Goal: Task Accomplishment & Management: Complete application form

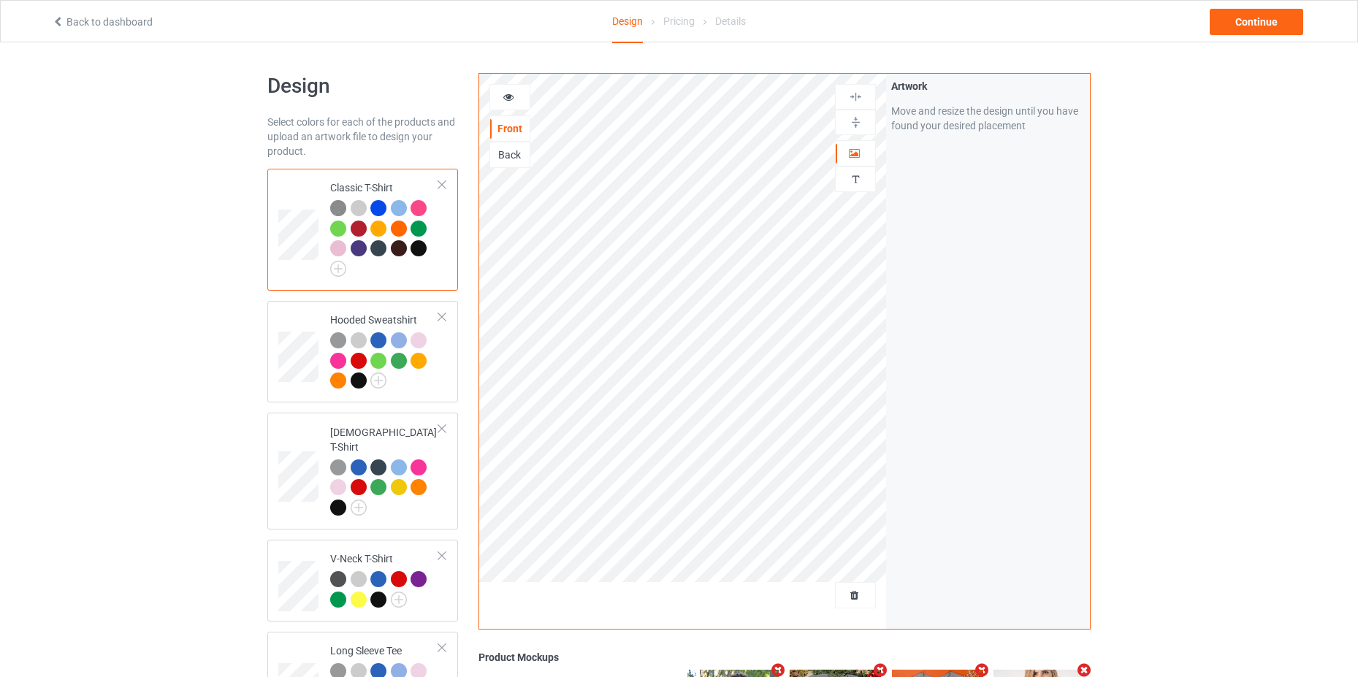
click at [840, 587] on div at bounding box center [855, 595] width 41 height 26
click at [854, 594] on span "Delete all designs" at bounding box center [821, 596] width 77 height 12
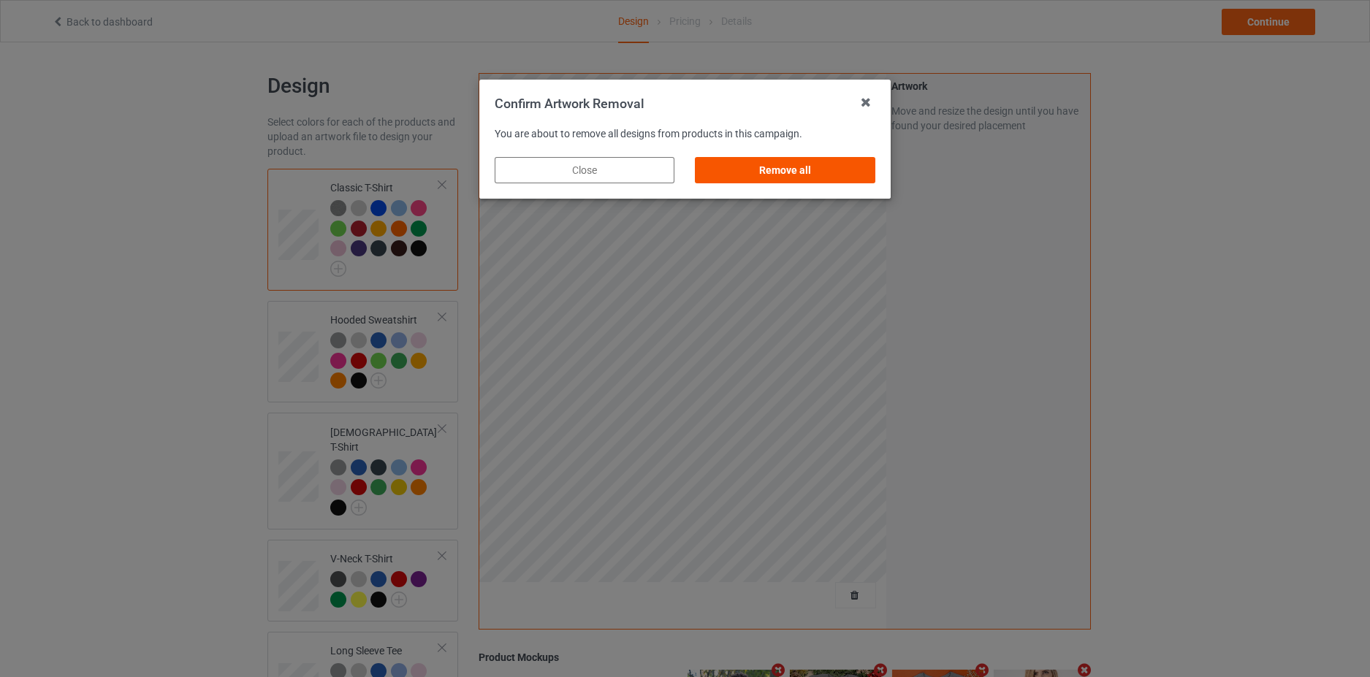
click at [737, 170] on div "Remove all" at bounding box center [786, 170] width 180 height 26
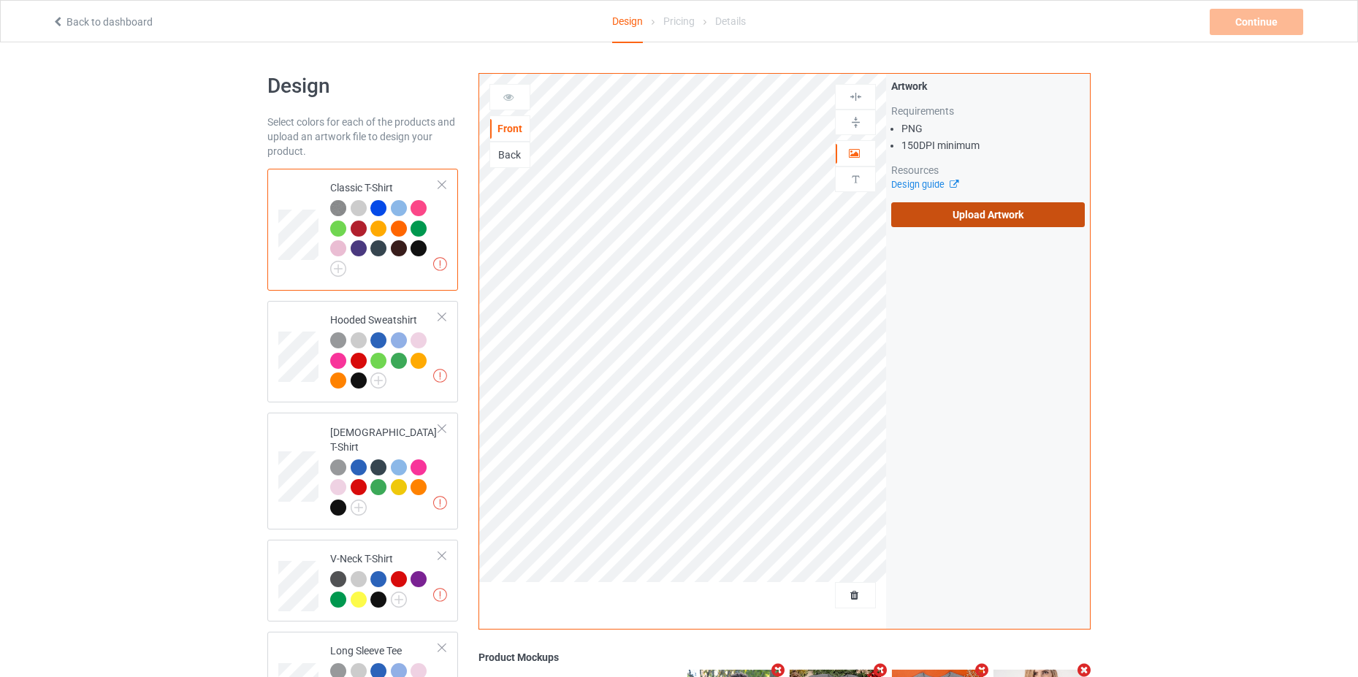
click at [958, 210] on label "Upload Artwork" at bounding box center [988, 214] width 194 height 25
click at [0, 0] on input "Upload Artwork" at bounding box center [0, 0] width 0 height 0
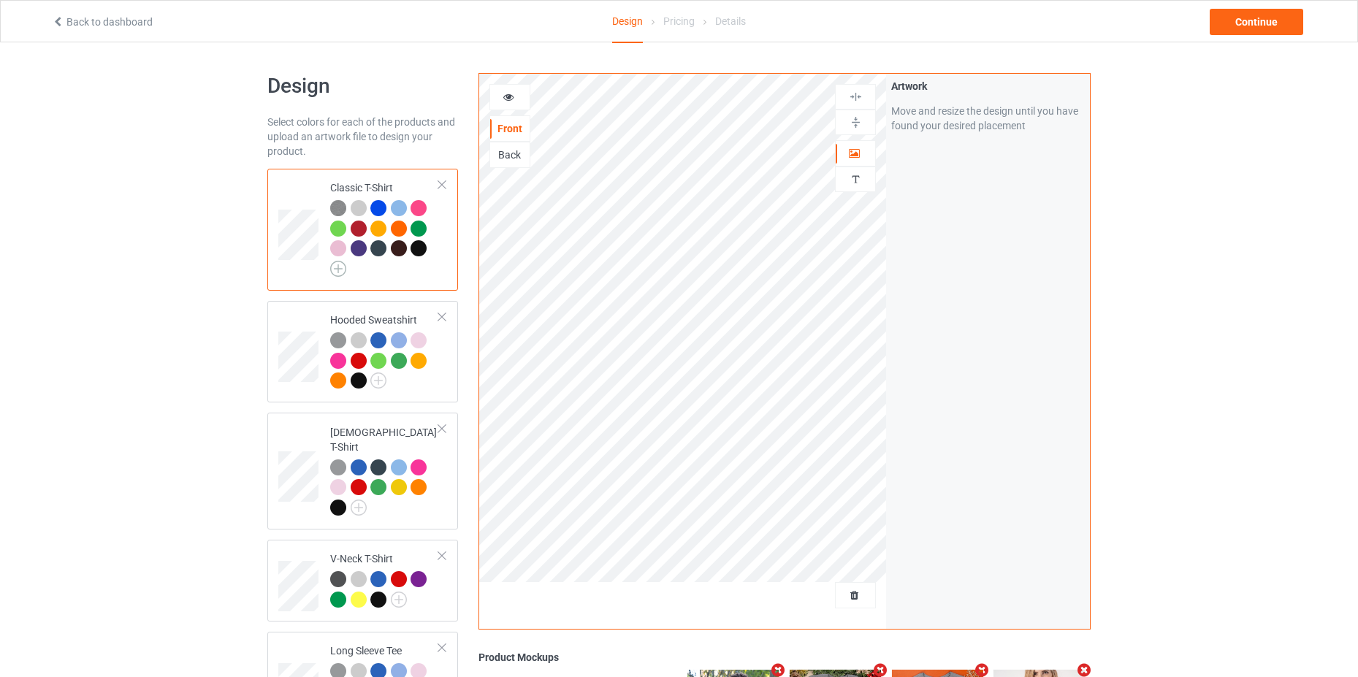
click at [335, 265] on img at bounding box center [338, 269] width 16 height 16
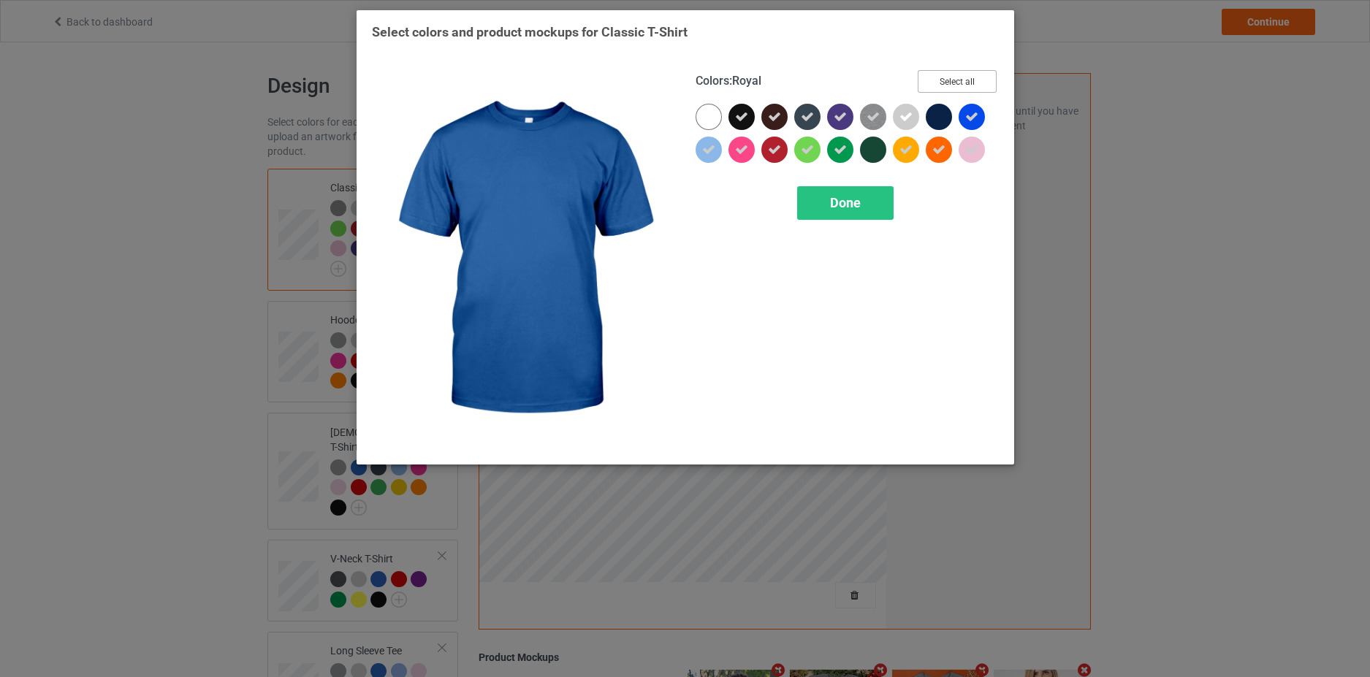
click at [970, 75] on button "Select all" at bounding box center [957, 81] width 79 height 23
click at [969, 77] on button "Reset to Default" at bounding box center [944, 81] width 106 height 23
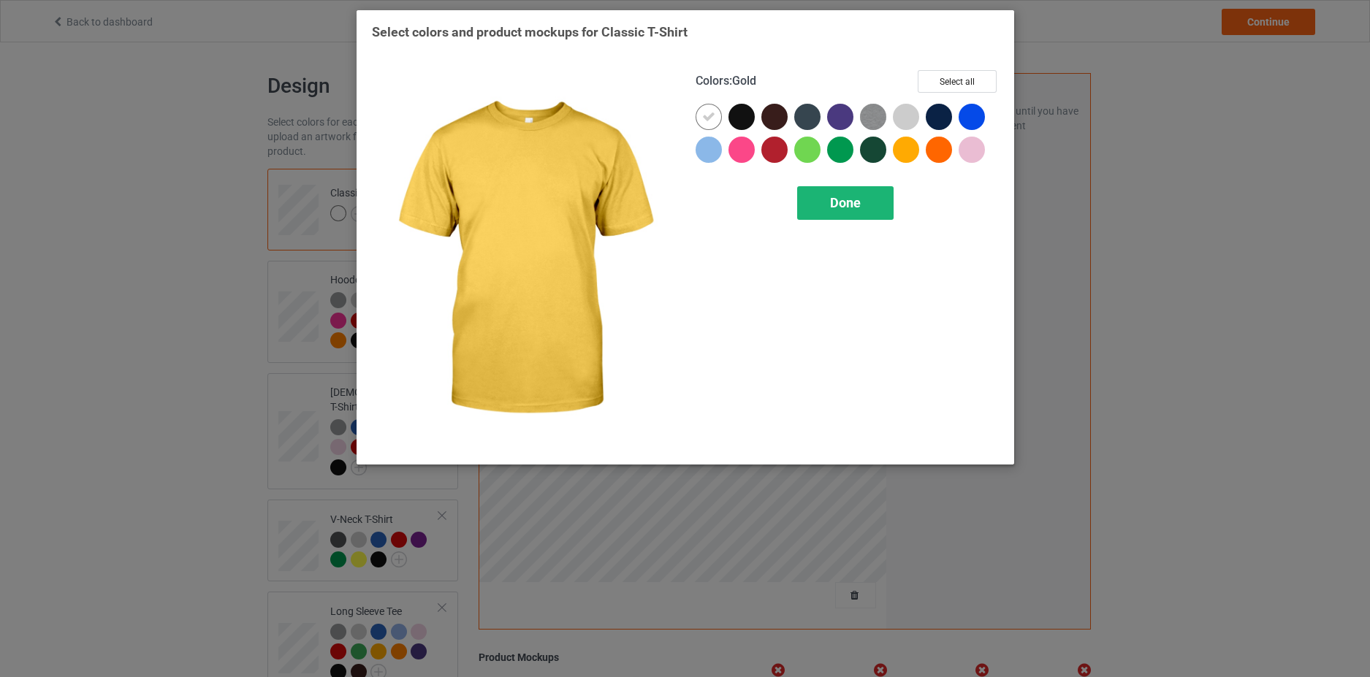
click at [846, 202] on span "Done" at bounding box center [845, 202] width 31 height 15
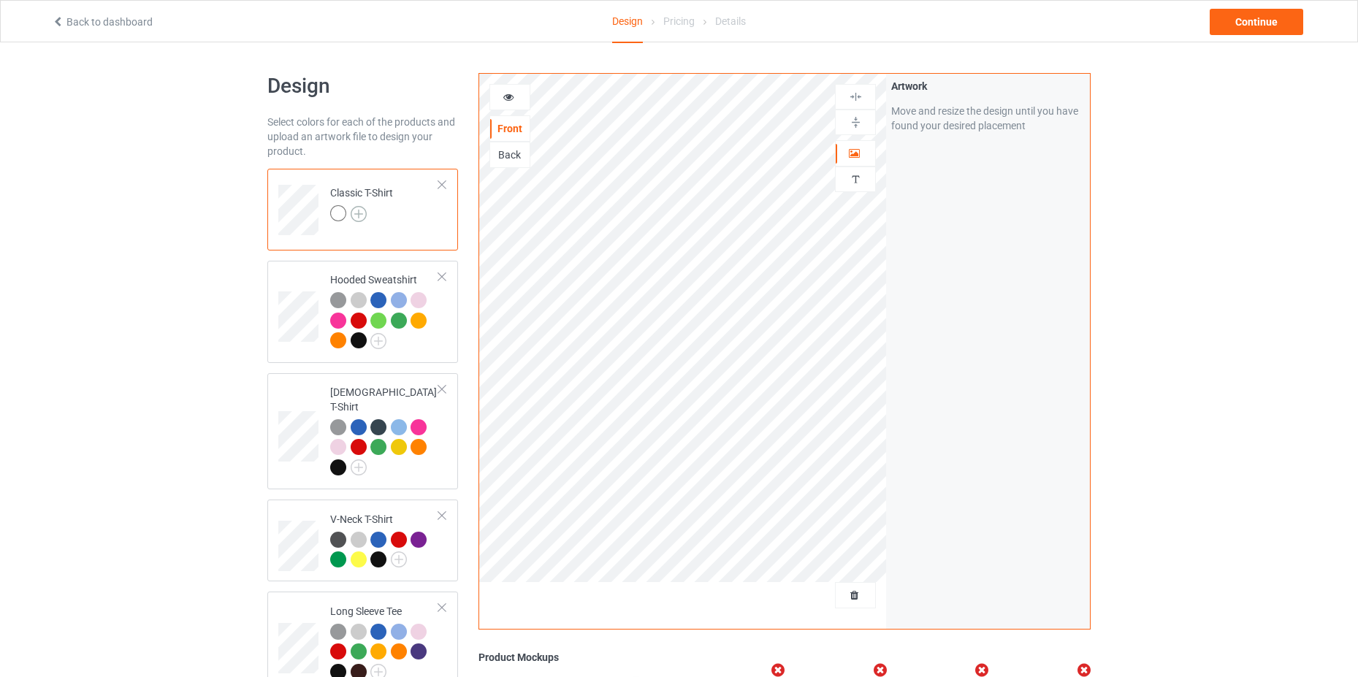
click at [362, 212] on img at bounding box center [359, 214] width 16 height 16
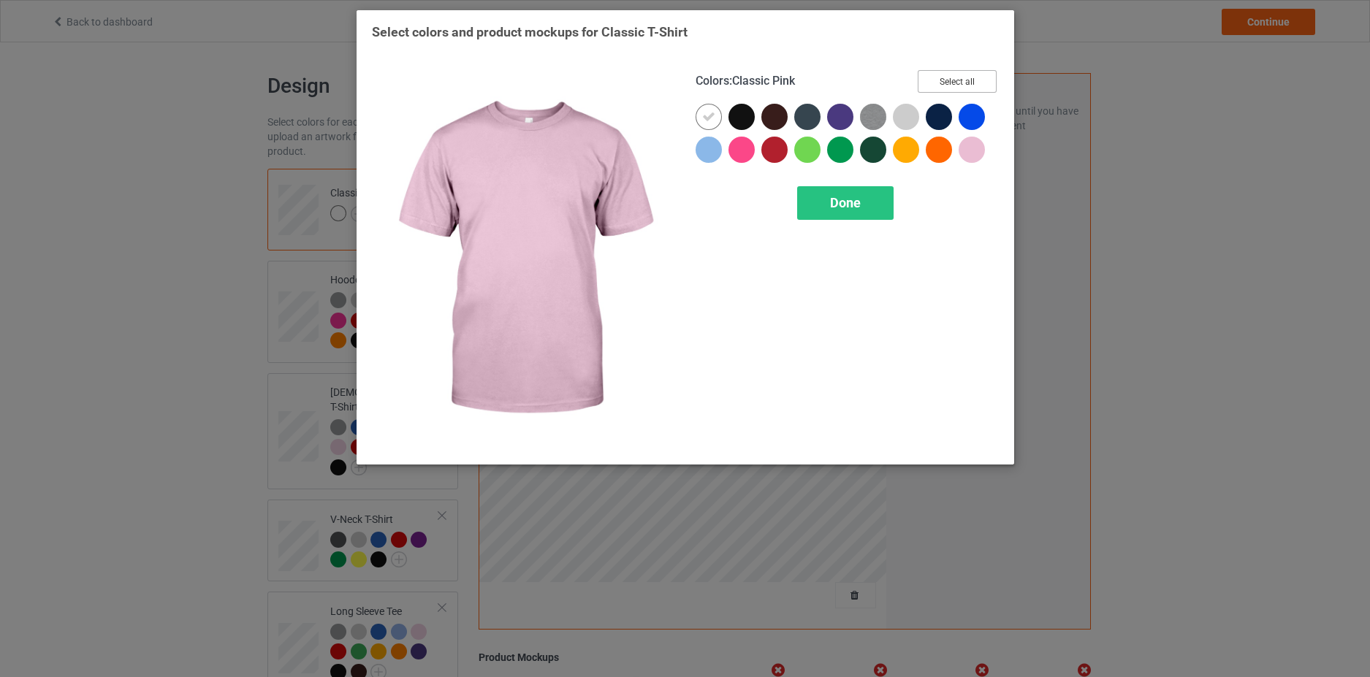
click at [958, 82] on button "Select all" at bounding box center [957, 81] width 79 height 23
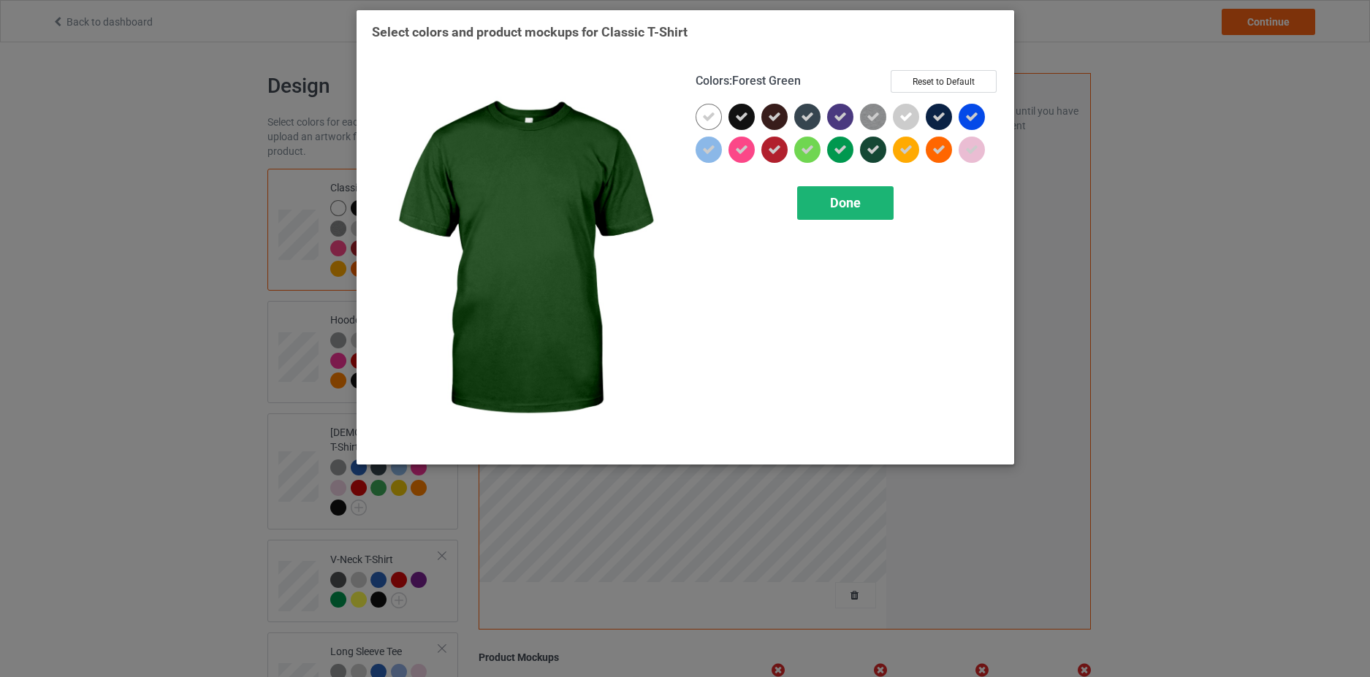
click at [855, 202] on span "Done" at bounding box center [845, 202] width 31 height 15
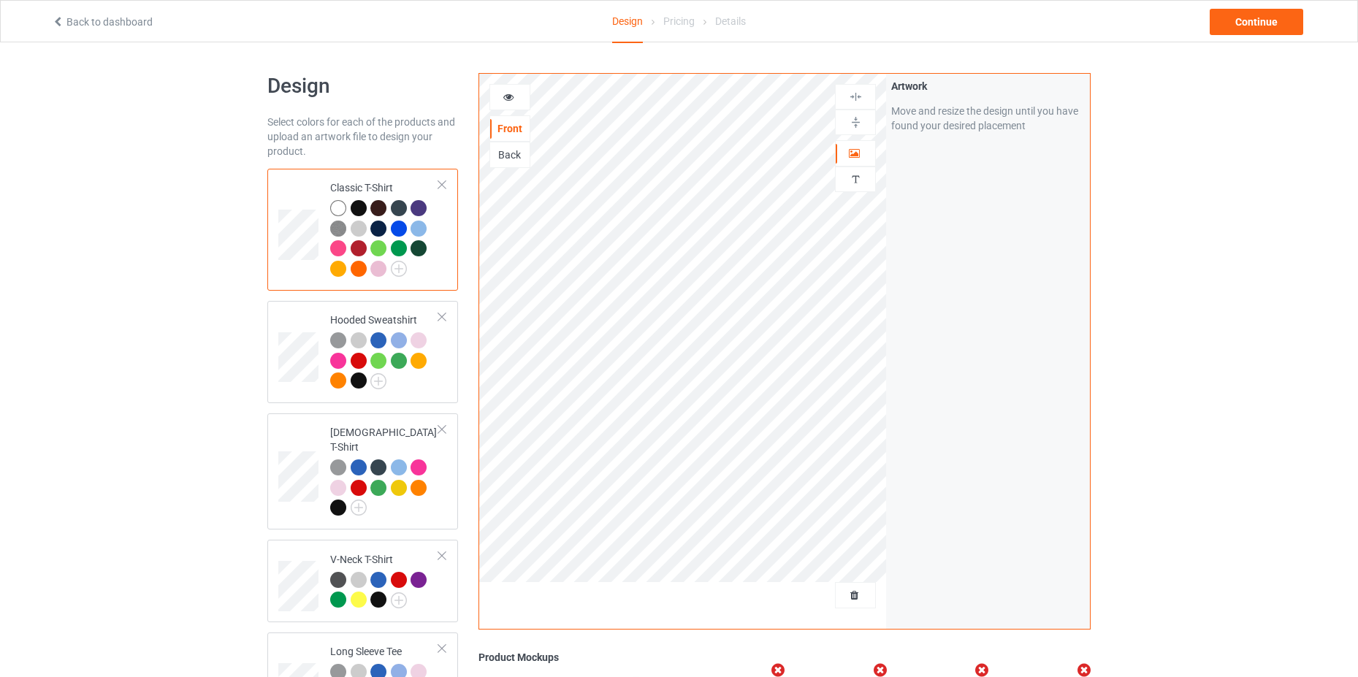
click at [355, 208] on div at bounding box center [359, 208] width 16 height 16
click at [398, 267] on img at bounding box center [399, 269] width 16 height 16
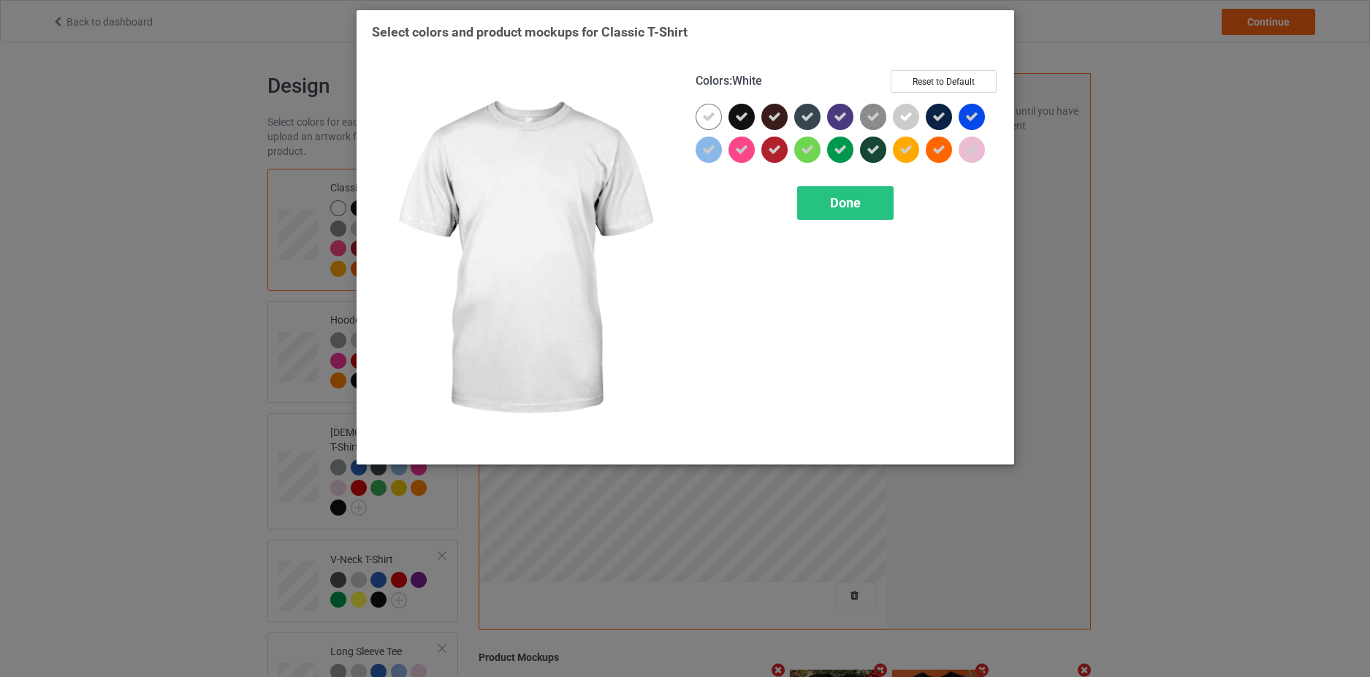
click at [708, 119] on icon at bounding box center [708, 116] width 13 height 13
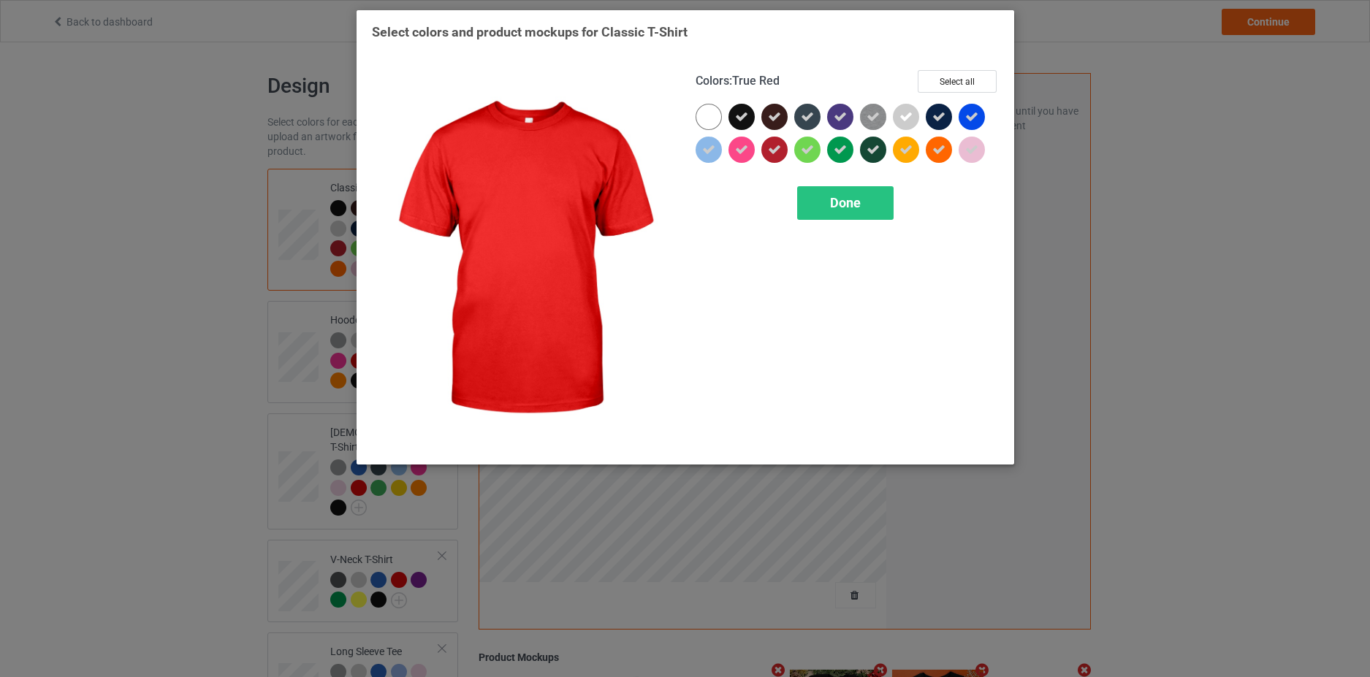
drag, startPoint x: 832, startPoint y: 179, endPoint x: 834, endPoint y: 199, distance: 19.8
click at [832, 180] on div "Colors : True Red Select all Done" at bounding box center [847, 260] width 324 height 400
click at [835, 201] on span "Done" at bounding box center [845, 202] width 31 height 15
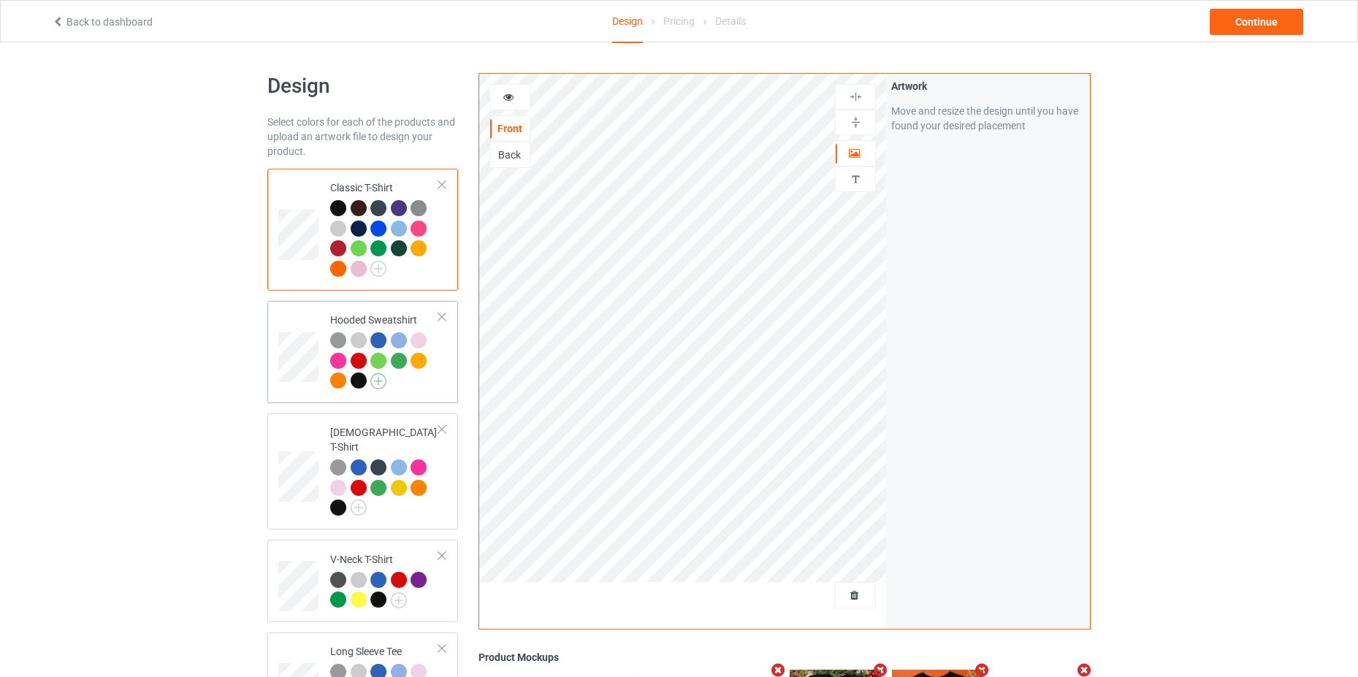
click at [374, 384] on img at bounding box center [378, 381] width 16 height 16
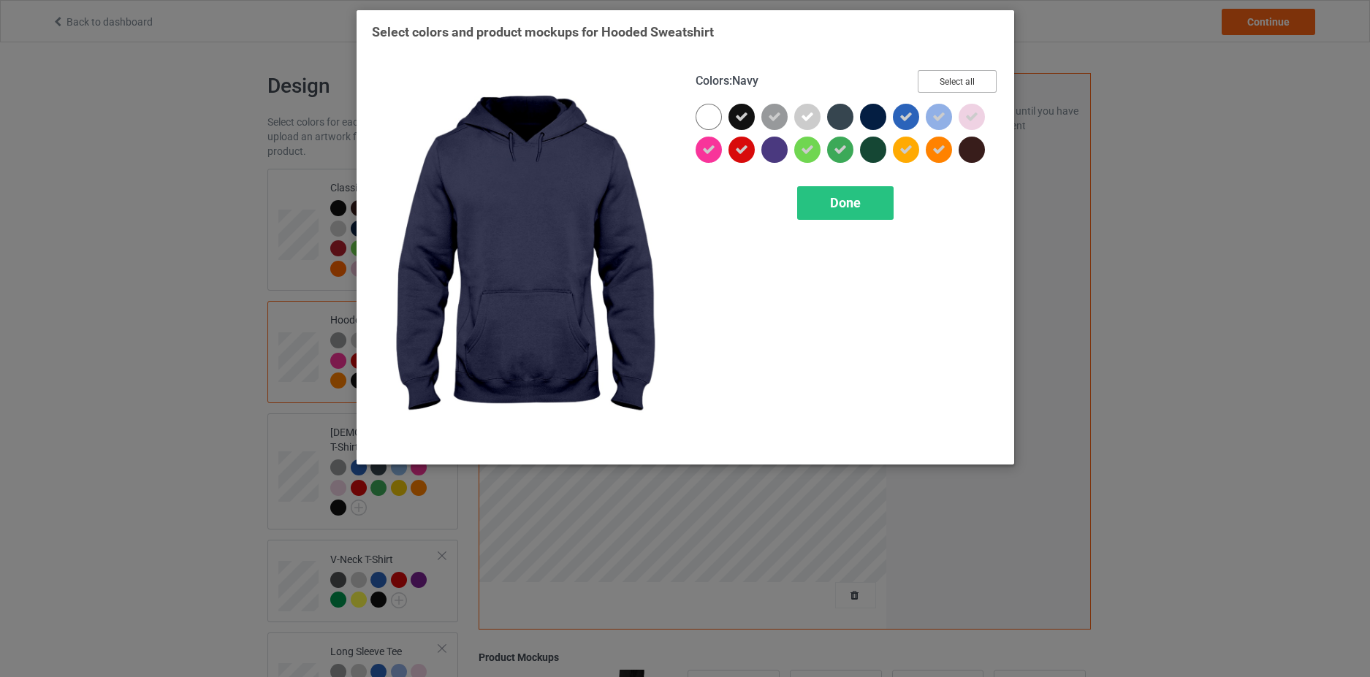
click at [948, 88] on button "Select all" at bounding box center [957, 81] width 79 height 23
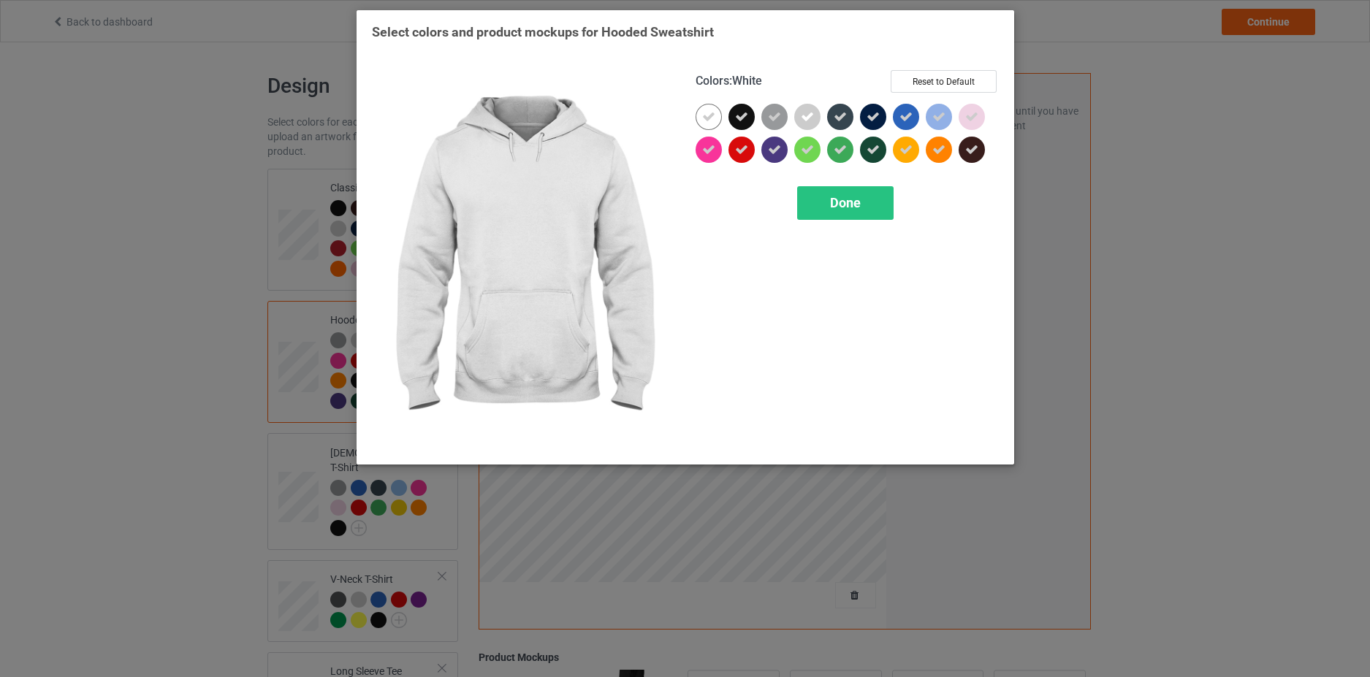
click at [707, 115] on icon at bounding box center [708, 116] width 13 height 13
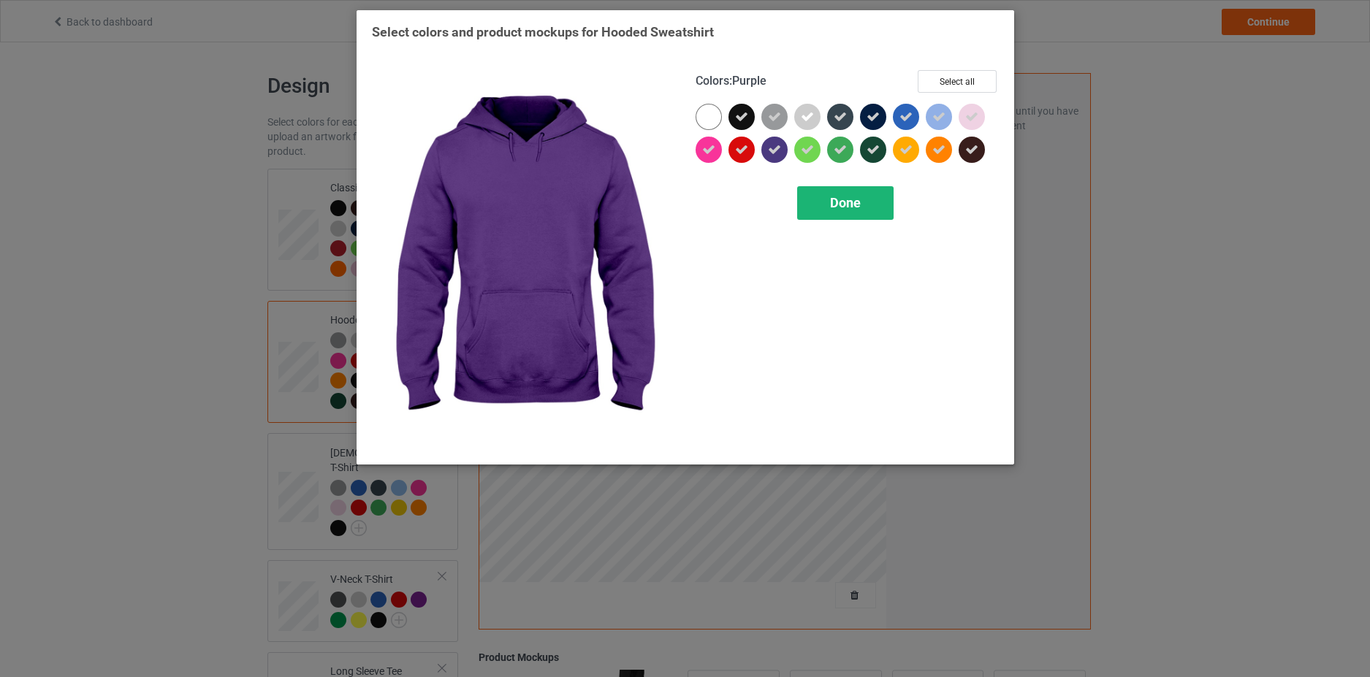
click at [833, 204] on span "Done" at bounding box center [845, 202] width 31 height 15
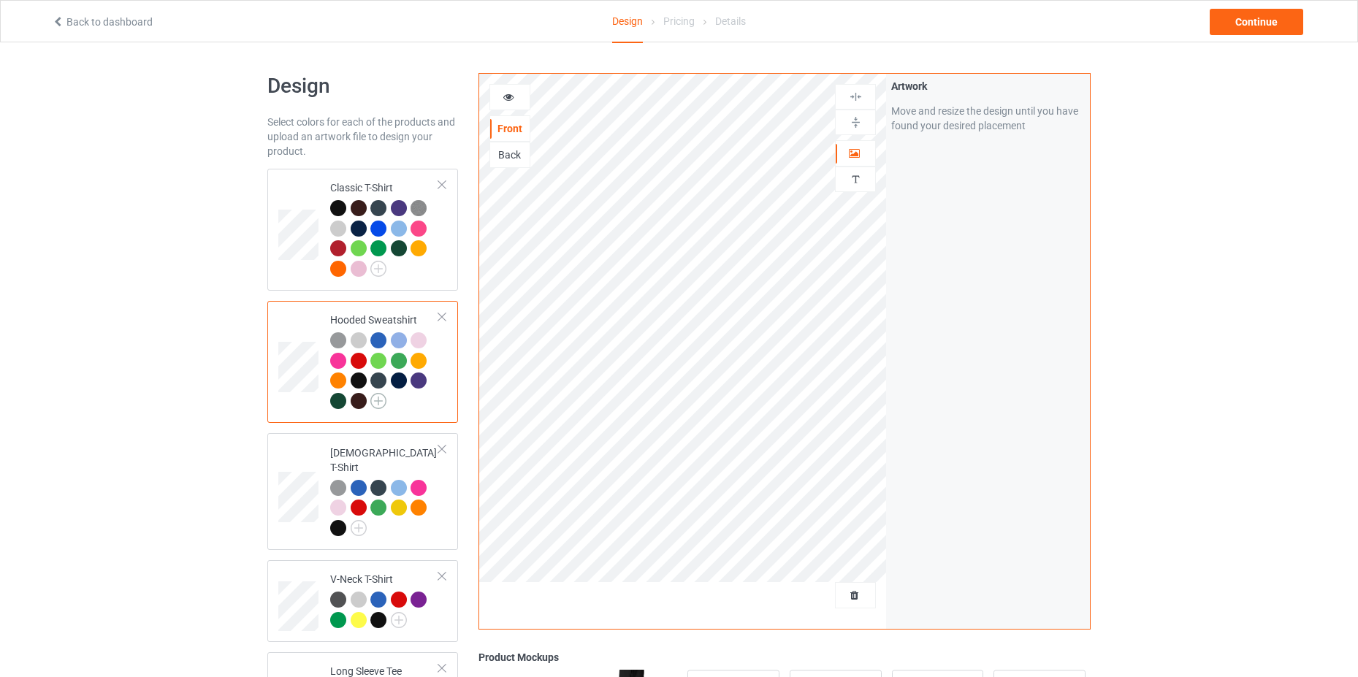
click at [377, 400] on img at bounding box center [378, 401] width 16 height 16
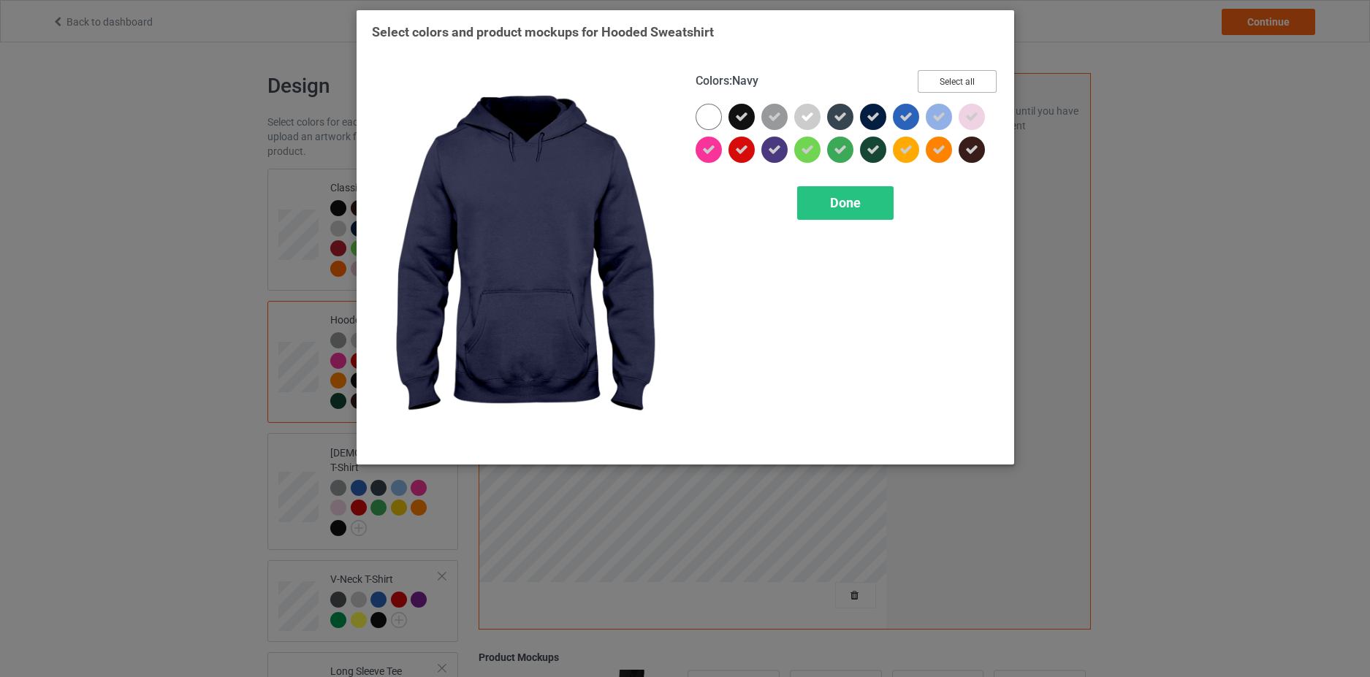
click at [935, 83] on button "Select all" at bounding box center [957, 81] width 79 height 23
click at [935, 83] on button "Reset to Default" at bounding box center [944, 81] width 106 height 23
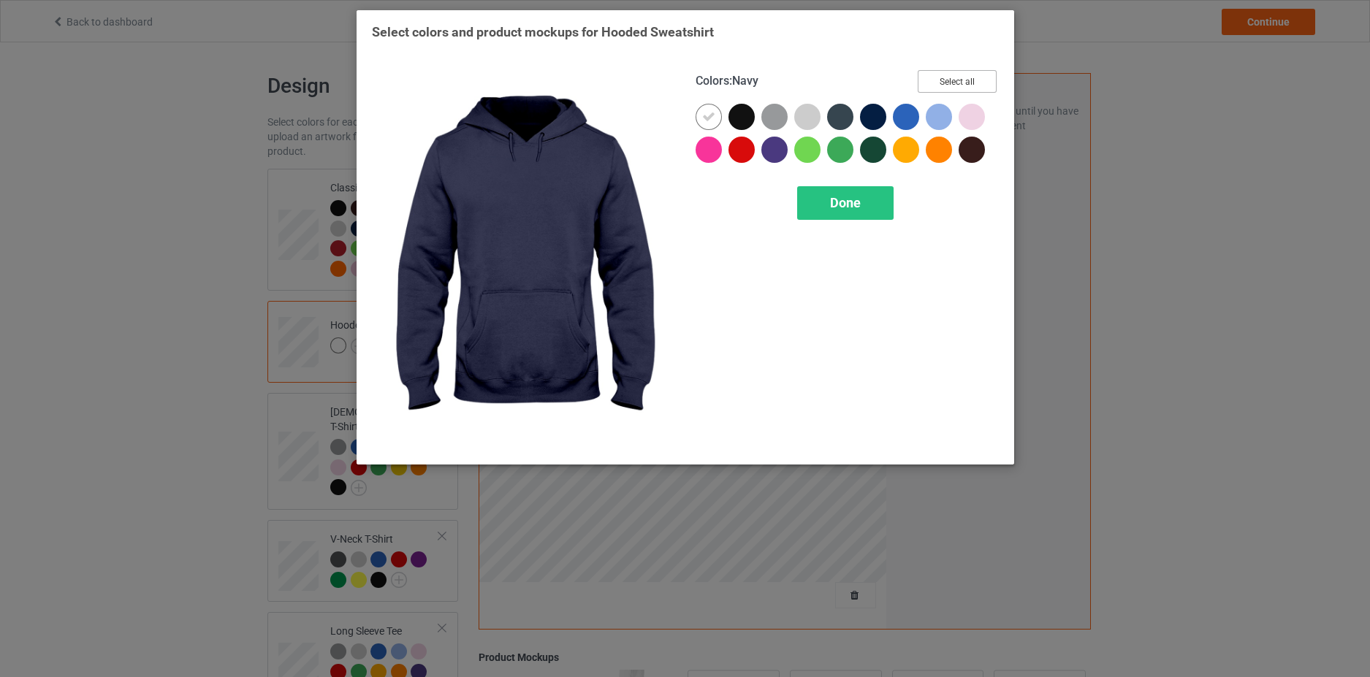
click at [935, 83] on button "Select all" at bounding box center [957, 81] width 79 height 23
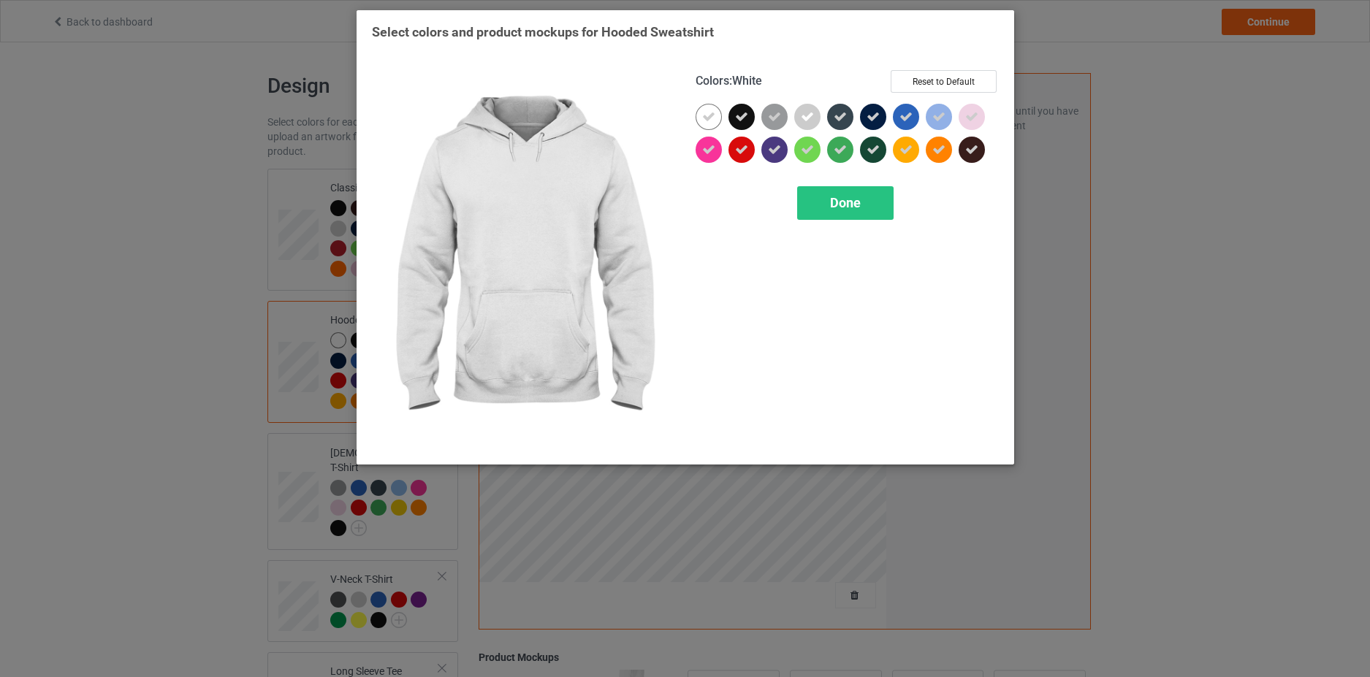
click at [715, 113] on icon at bounding box center [708, 116] width 13 height 13
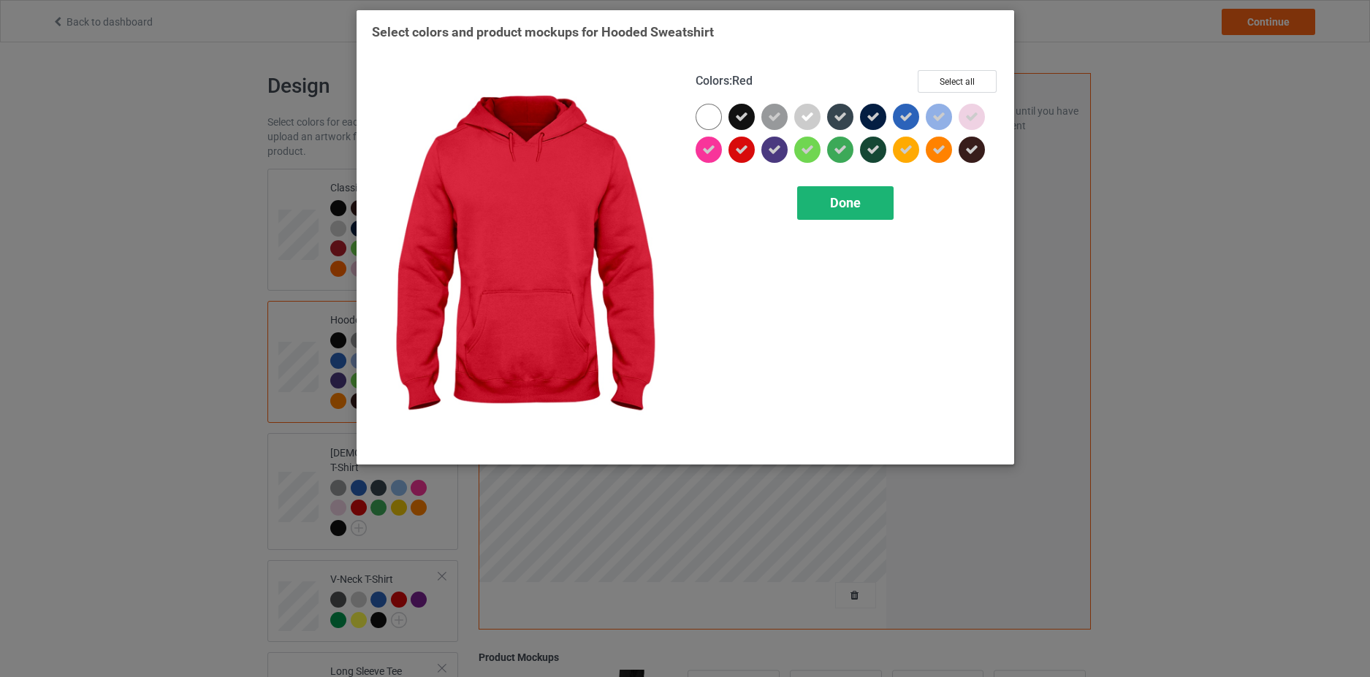
click at [837, 199] on span "Done" at bounding box center [845, 202] width 31 height 15
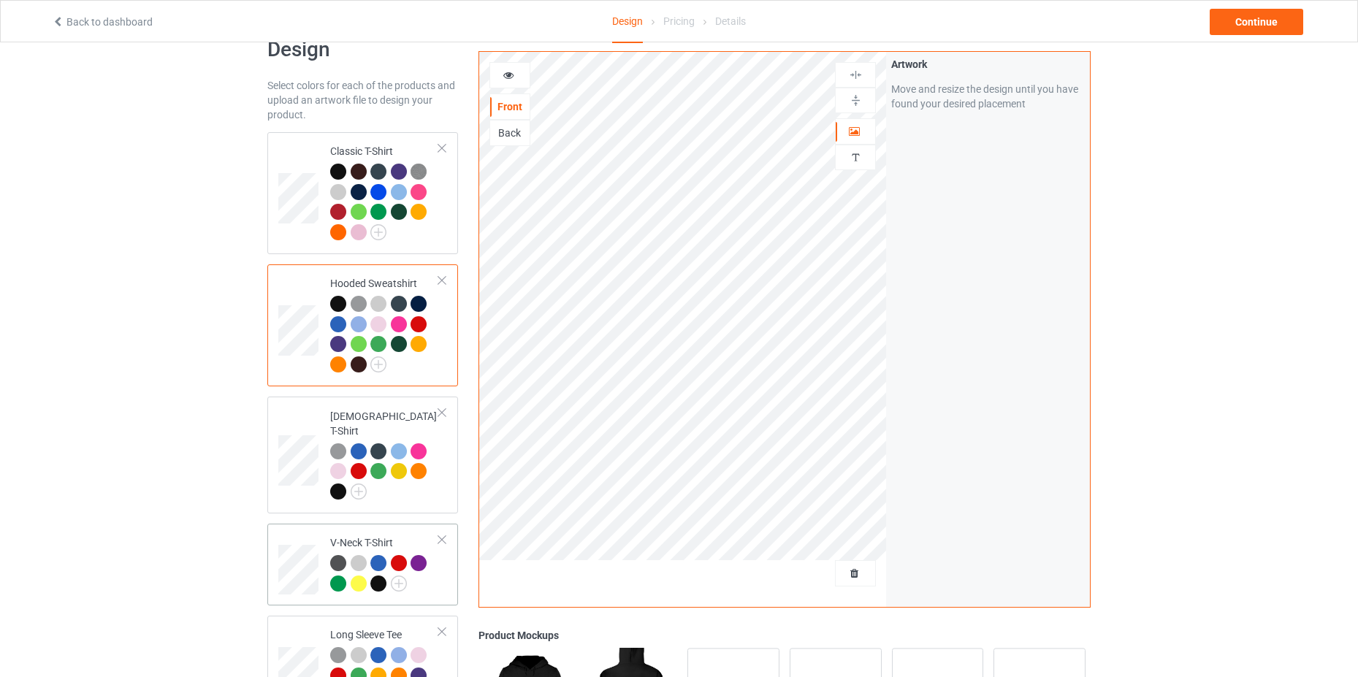
scroll to position [146, 0]
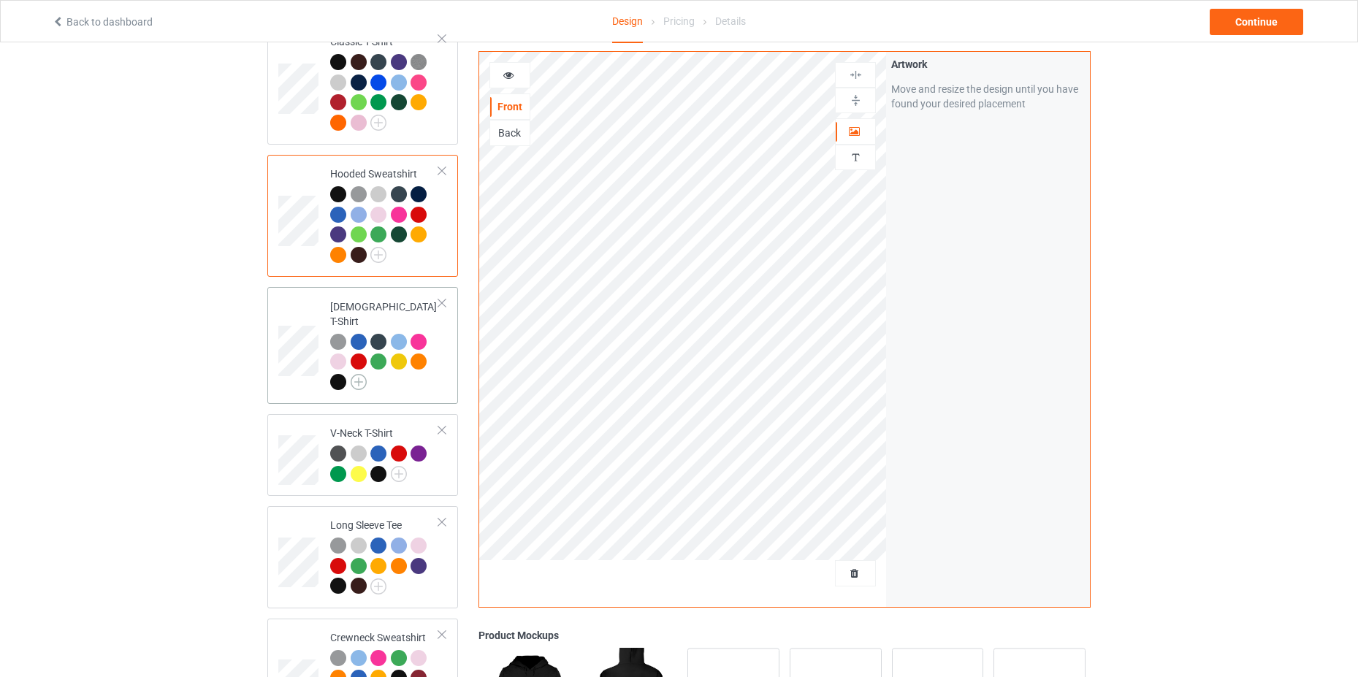
click at [358, 374] on img at bounding box center [359, 382] width 16 height 16
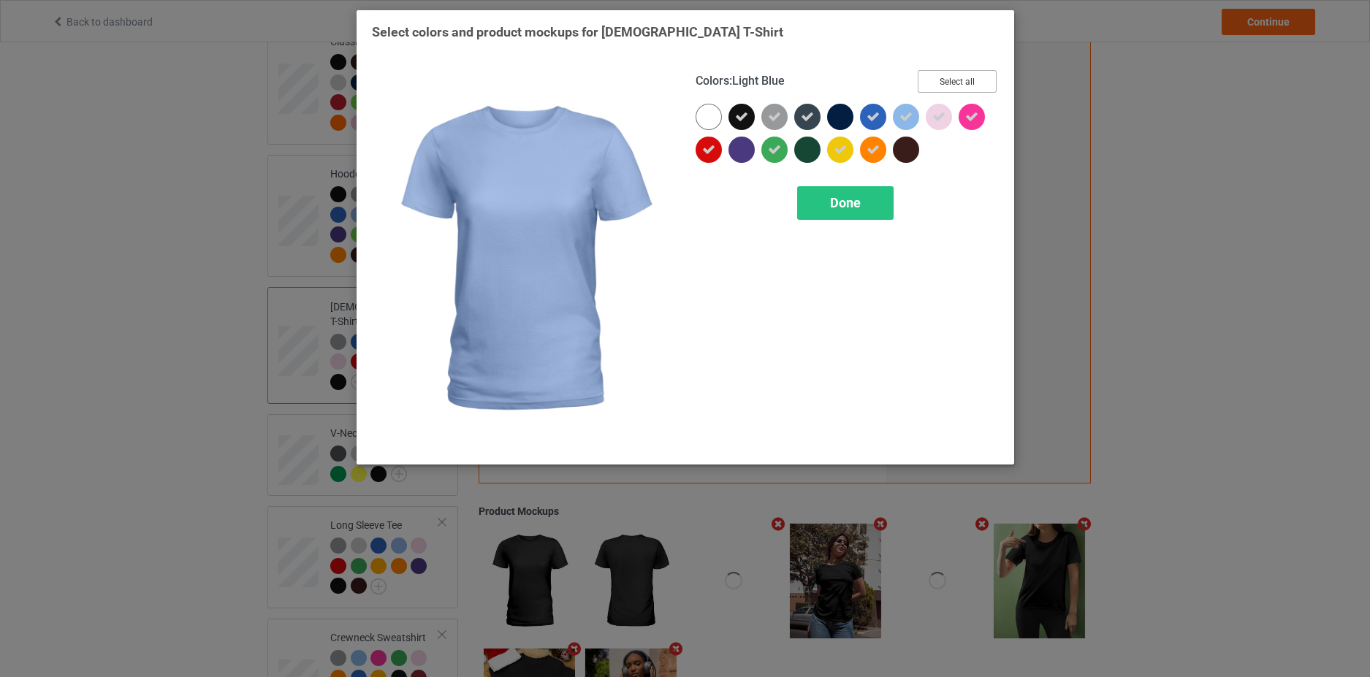
click at [965, 80] on button "Select all" at bounding box center [957, 81] width 79 height 23
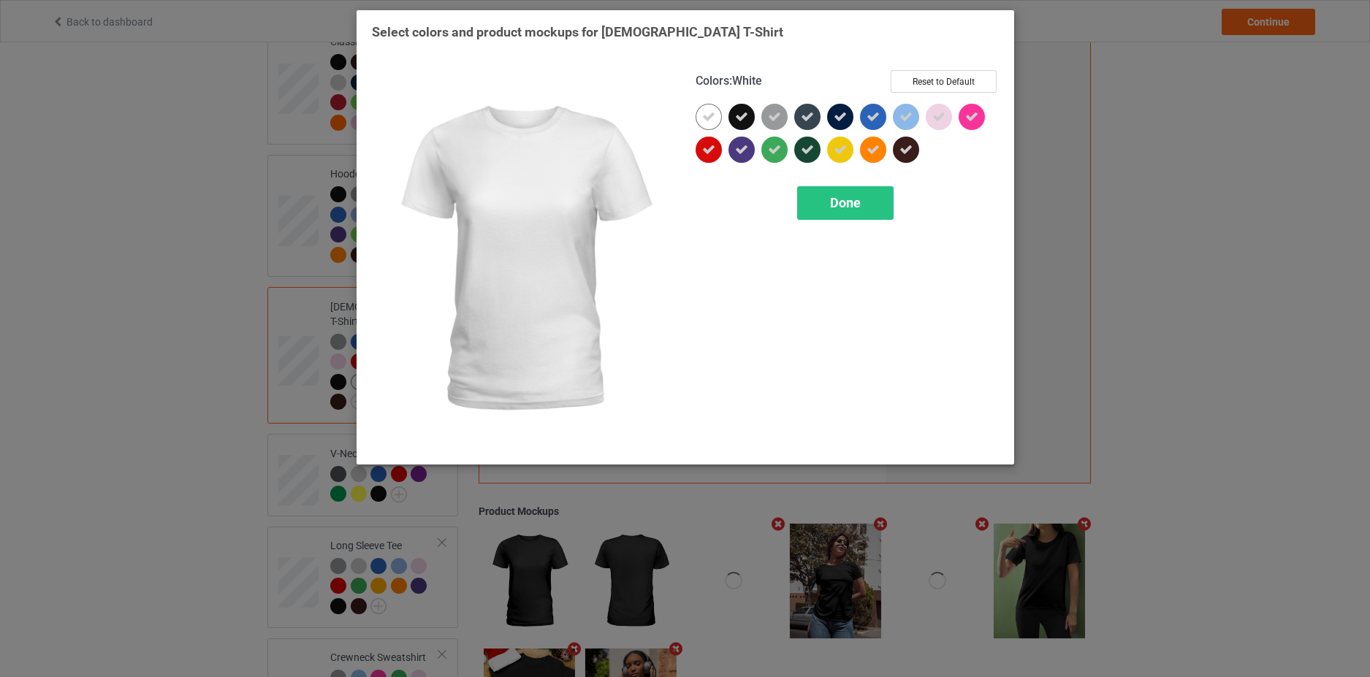
drag, startPoint x: 715, startPoint y: 119, endPoint x: 790, endPoint y: 184, distance: 98.9
click at [715, 119] on div at bounding box center [709, 117] width 26 height 26
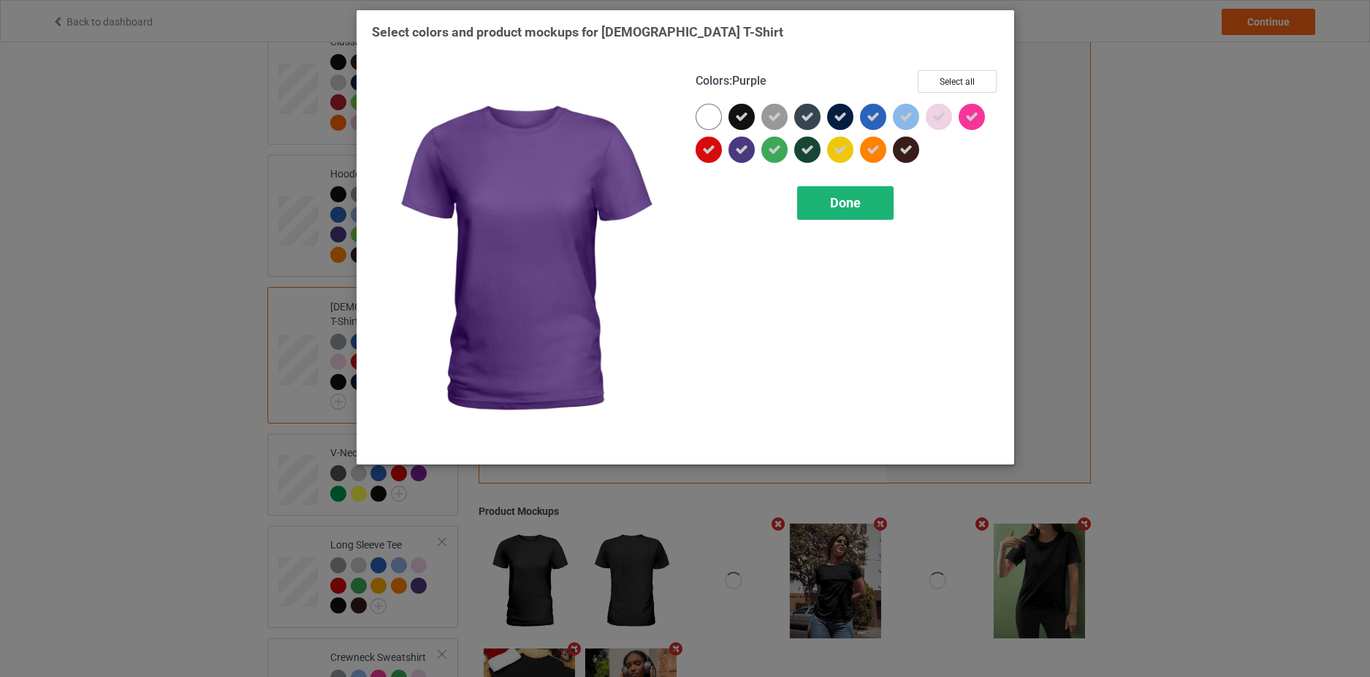
click at [869, 209] on div "Done" at bounding box center [845, 203] width 96 height 34
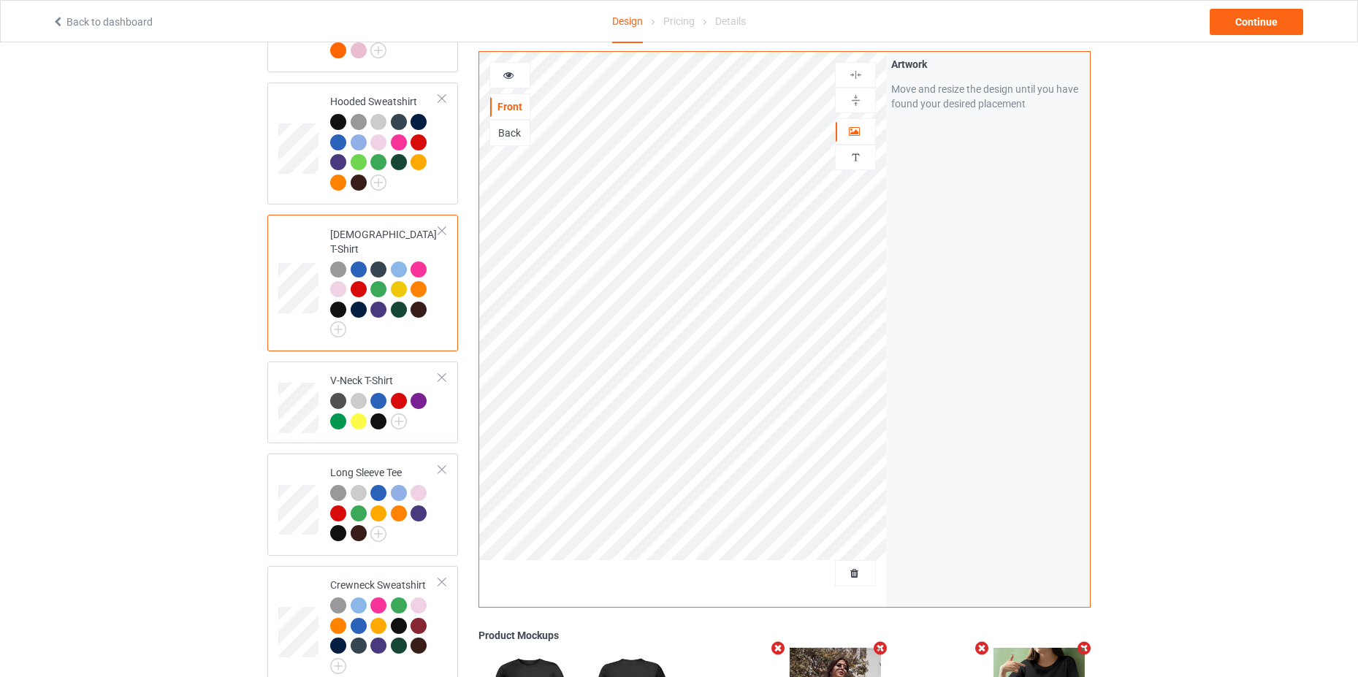
scroll to position [219, 0]
click at [398, 413] on img at bounding box center [399, 421] width 16 height 16
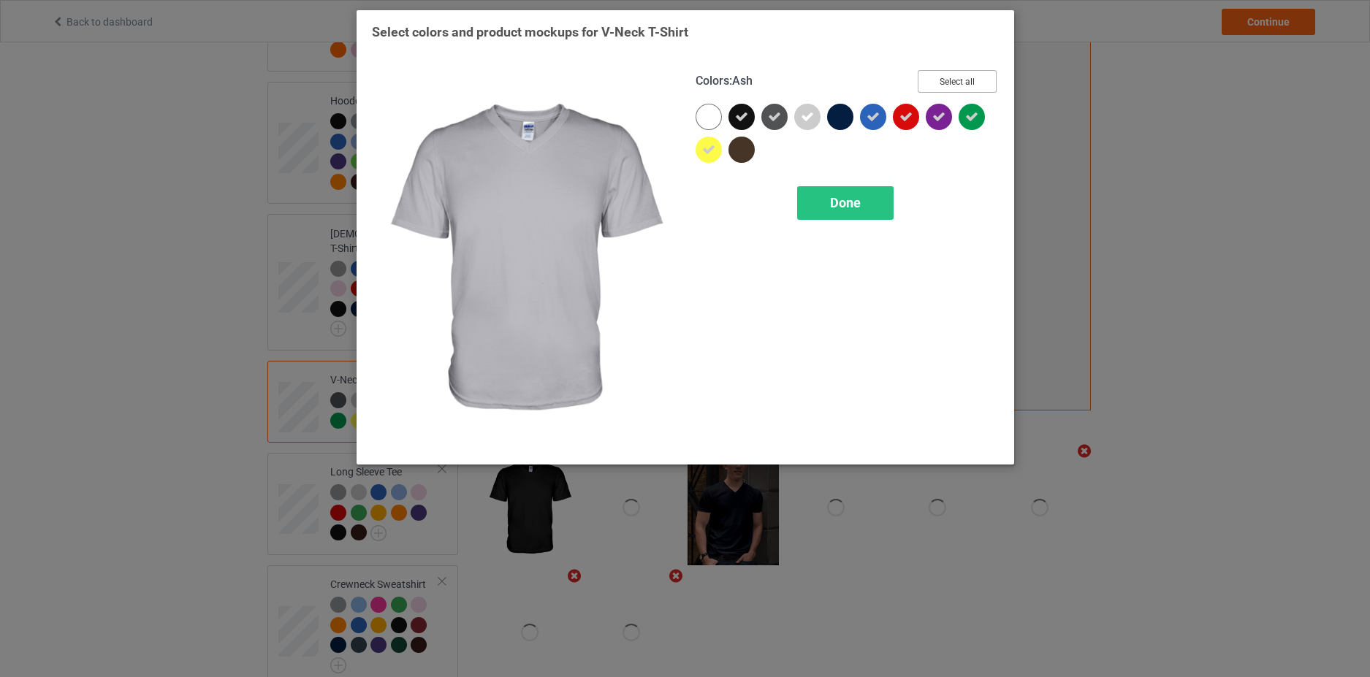
click at [927, 80] on button "Select all" at bounding box center [957, 81] width 79 height 23
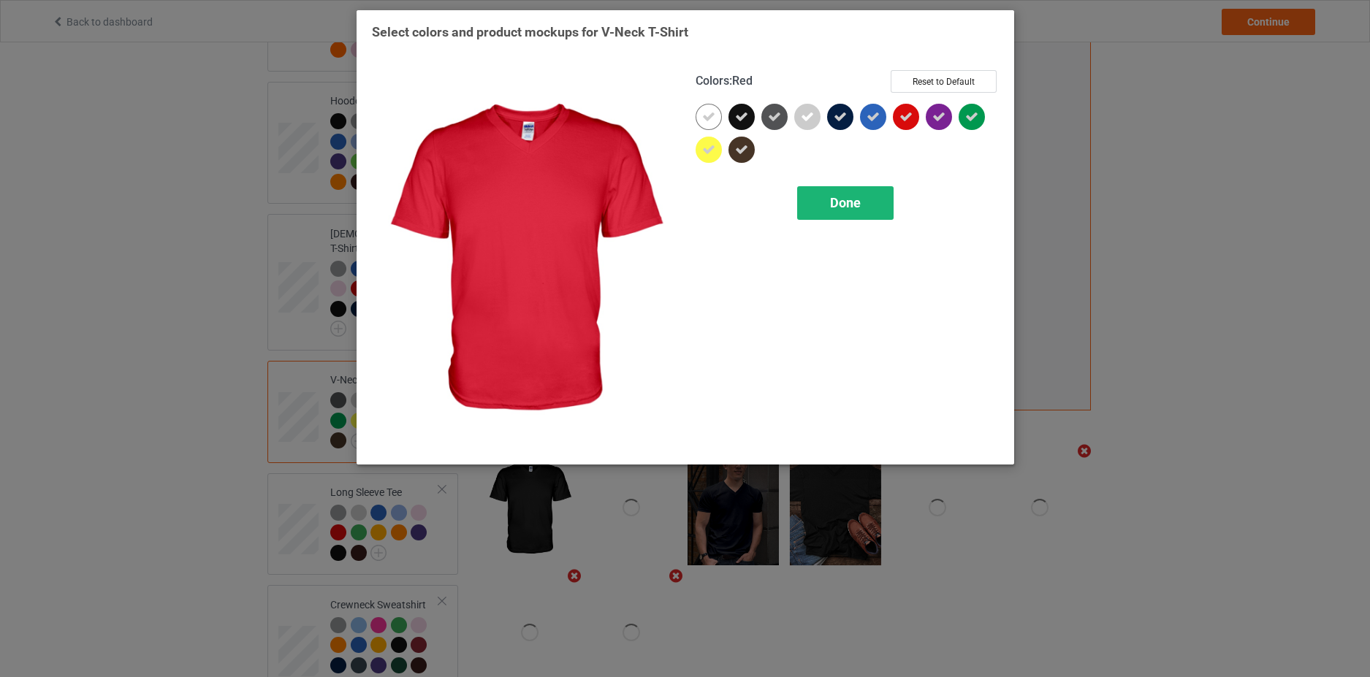
click at [867, 192] on div "Done" at bounding box center [845, 203] width 96 height 34
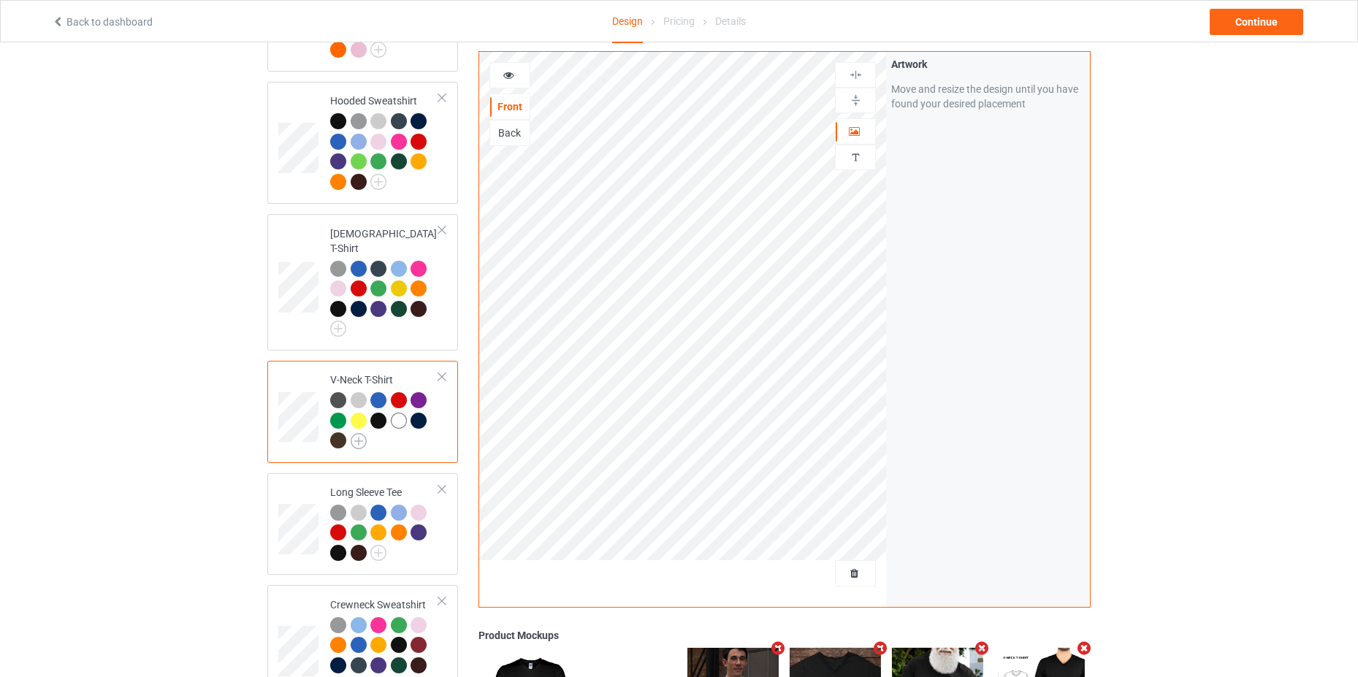
click at [351, 433] on img at bounding box center [359, 441] width 16 height 16
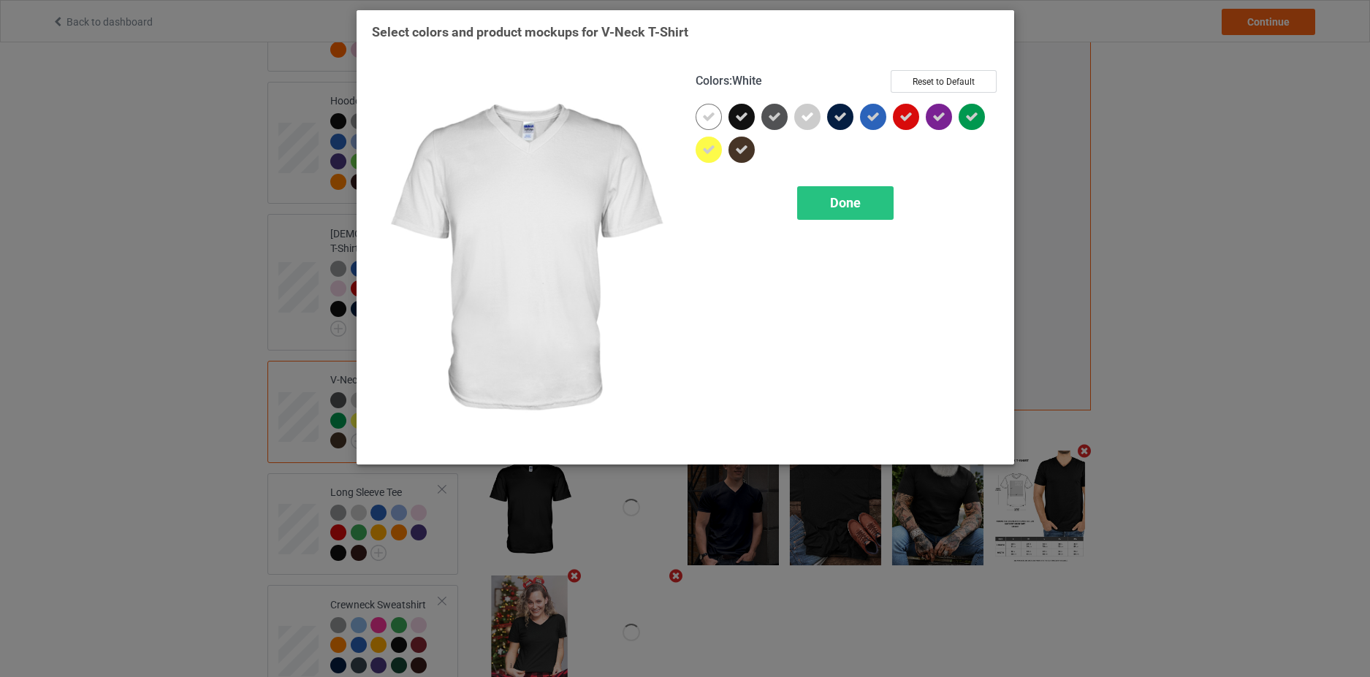
click at [713, 111] on icon at bounding box center [708, 116] width 13 height 13
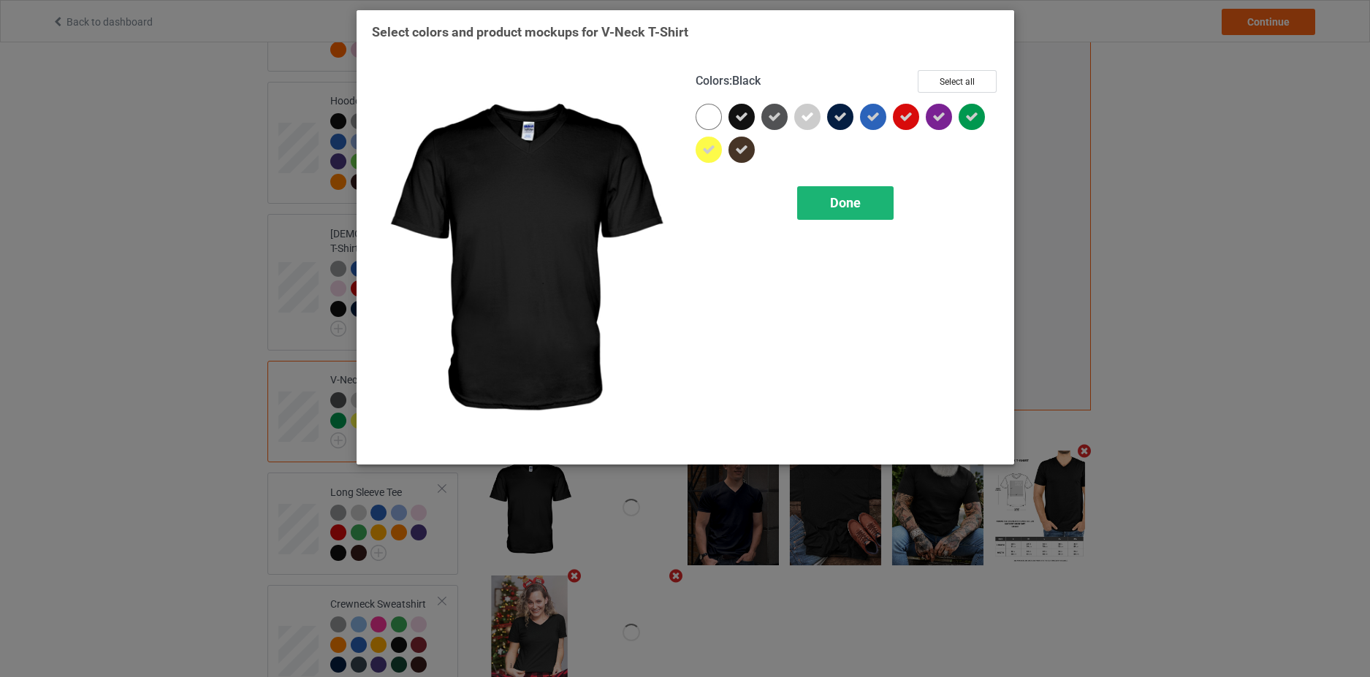
click at [875, 216] on div "Done" at bounding box center [845, 203] width 96 height 34
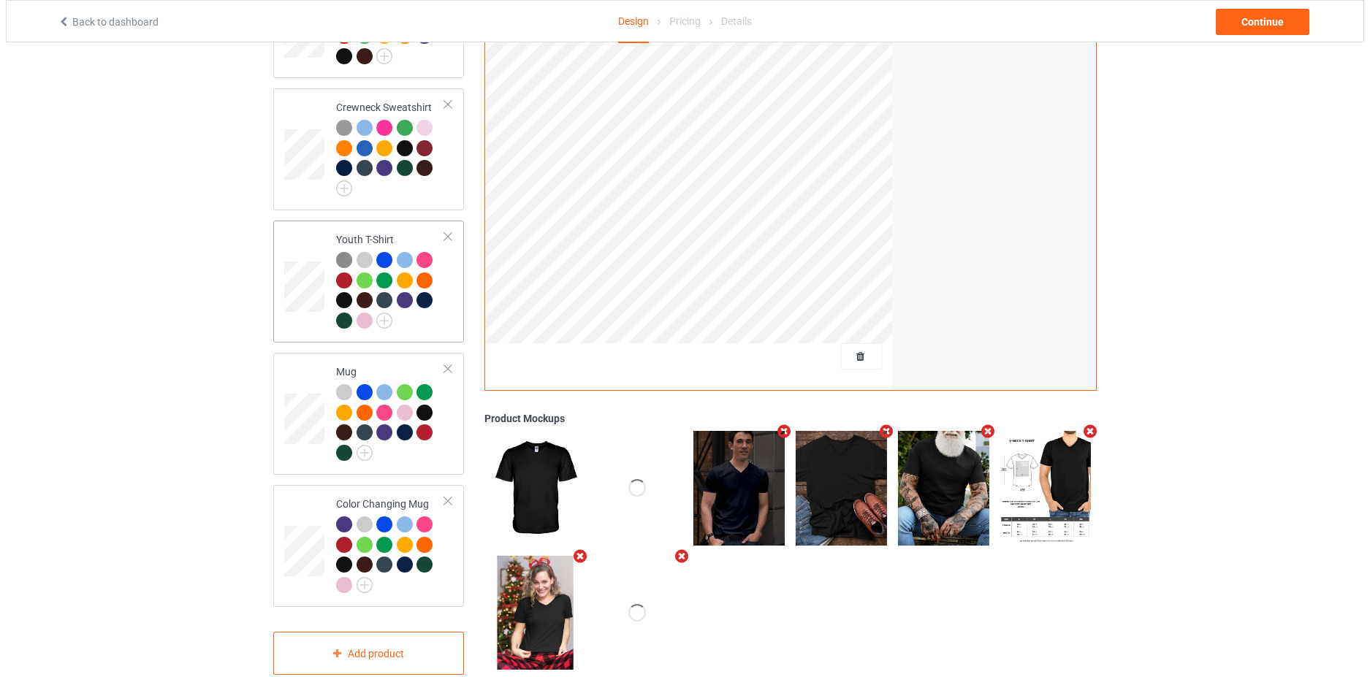
scroll to position [737, 0]
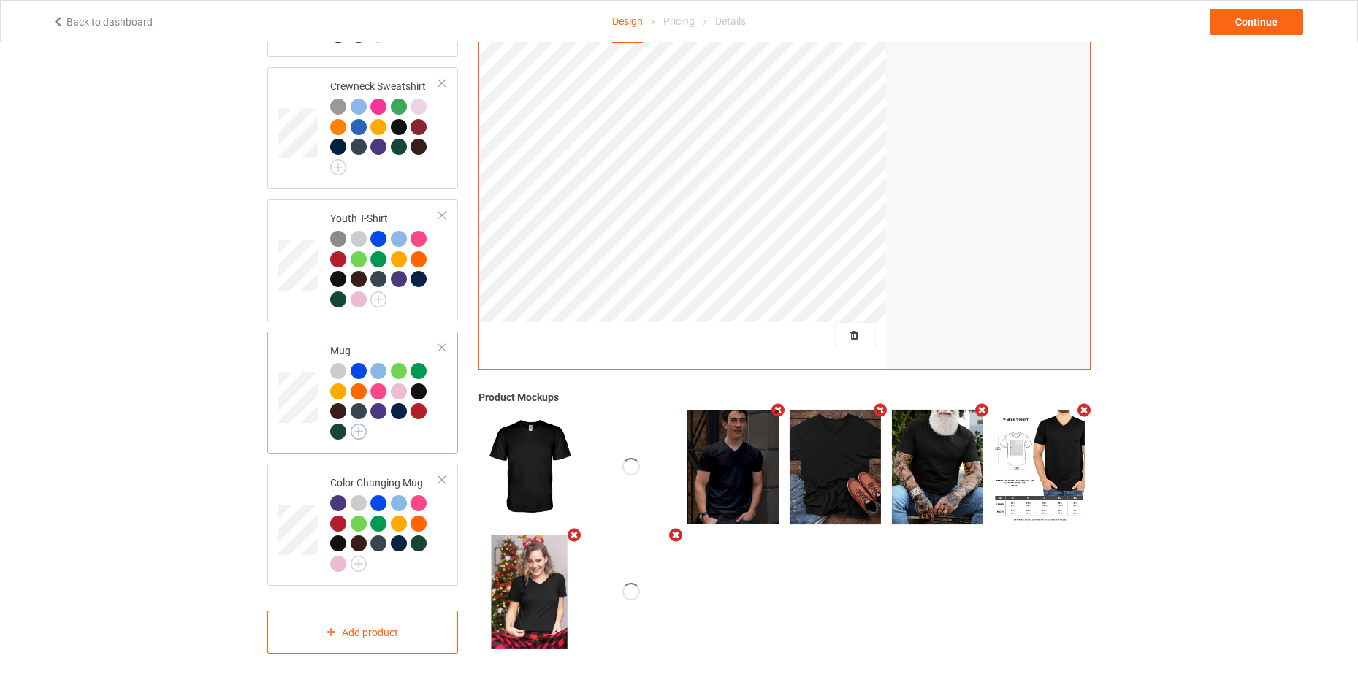
click at [356, 424] on img at bounding box center [359, 432] width 16 height 16
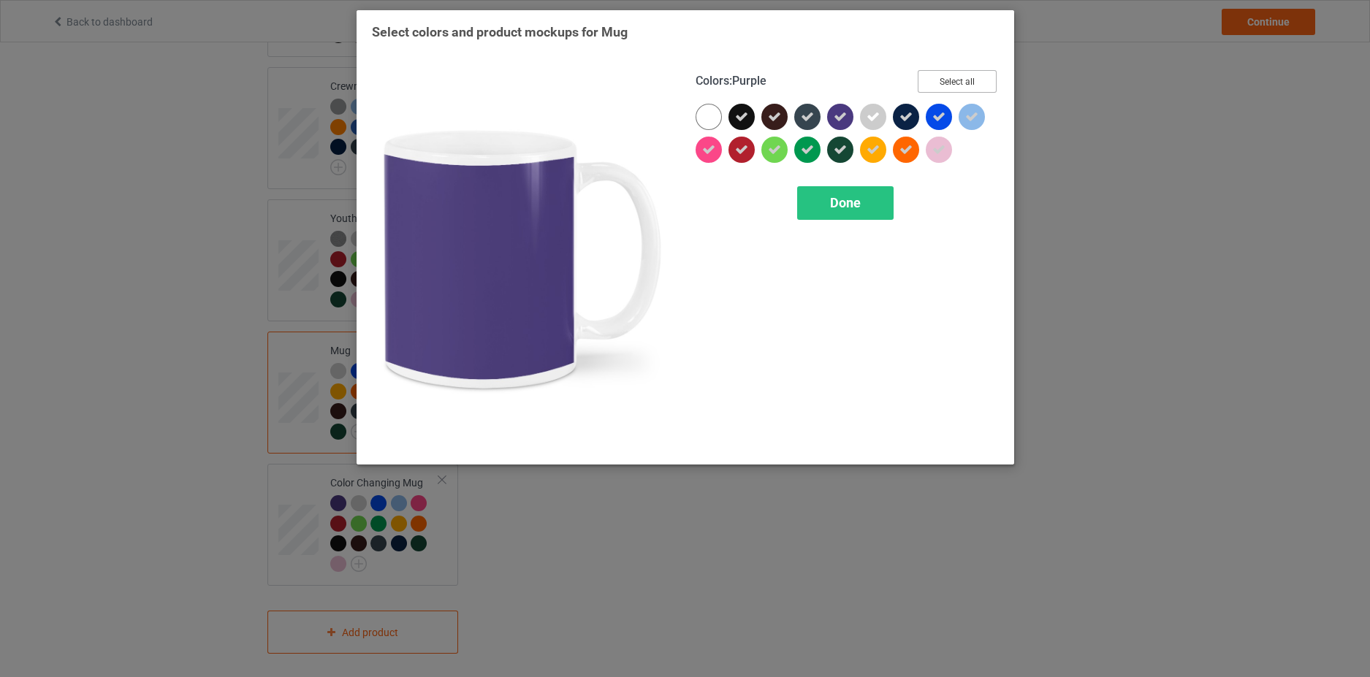
click at [949, 79] on button "Select all" at bounding box center [957, 81] width 79 height 23
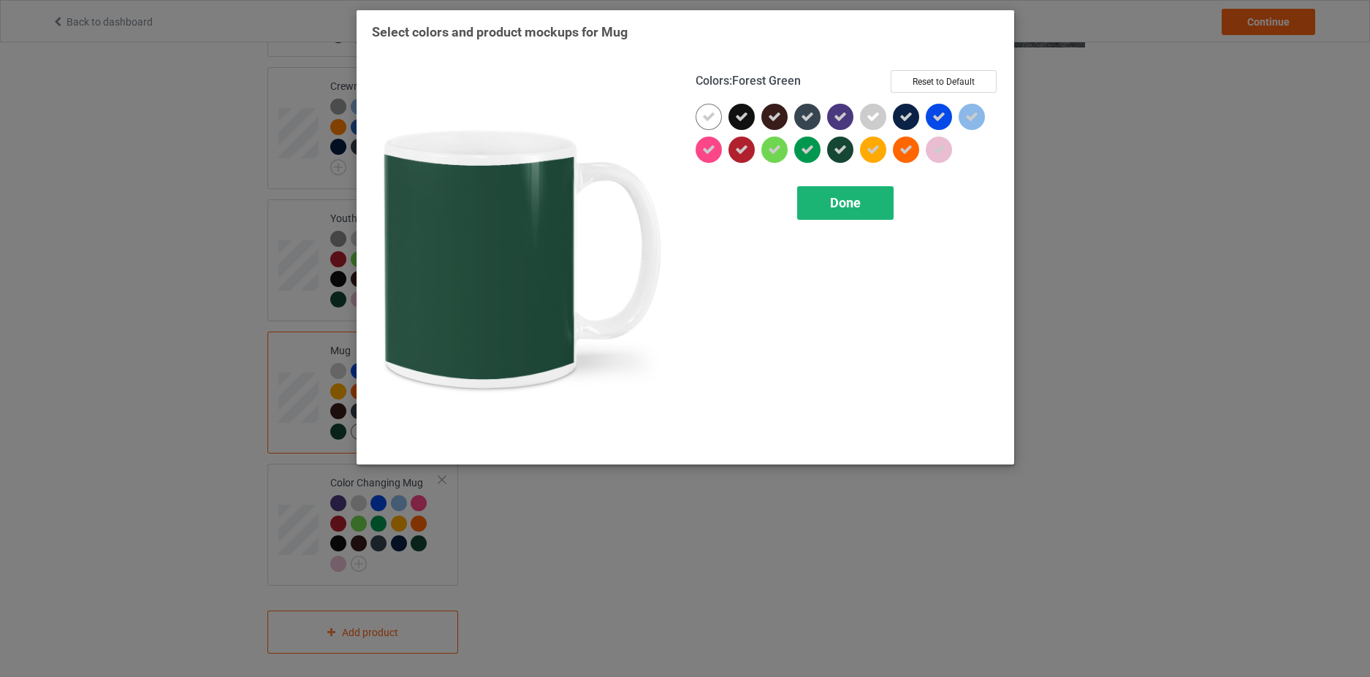
click at [830, 205] on span "Done" at bounding box center [845, 202] width 31 height 15
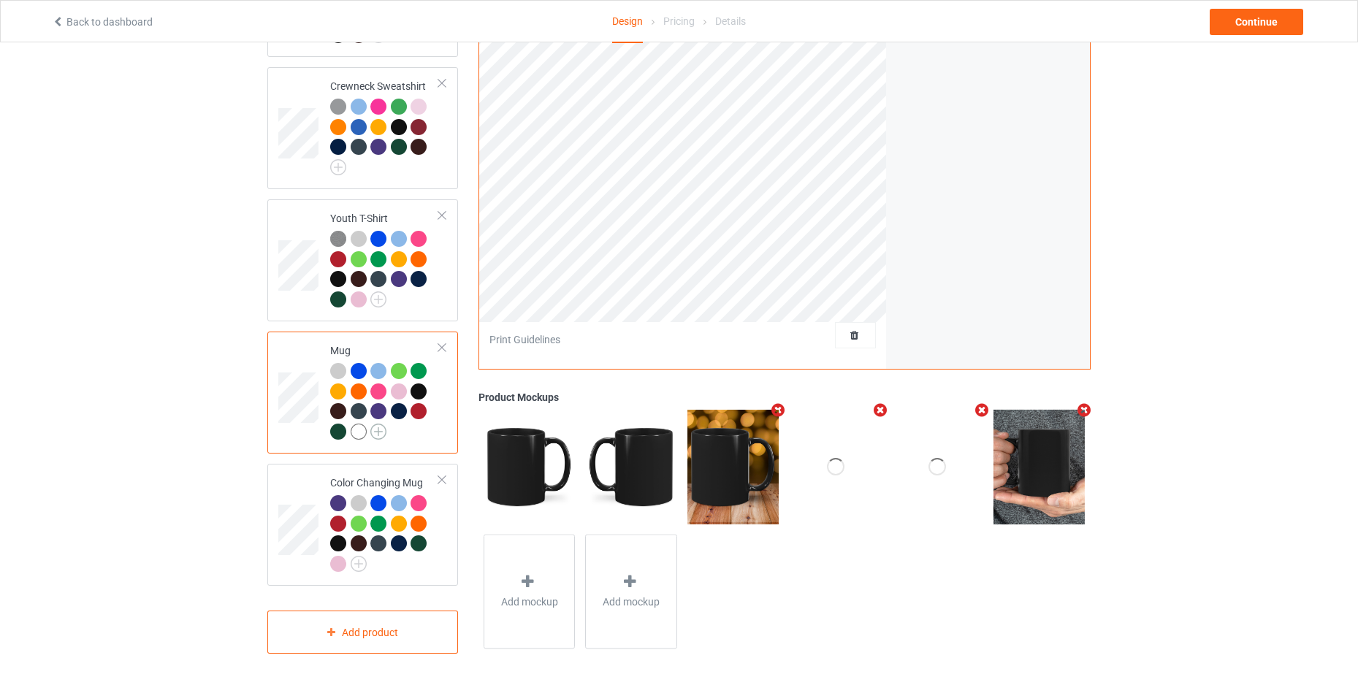
click at [381, 424] on img at bounding box center [378, 432] width 16 height 16
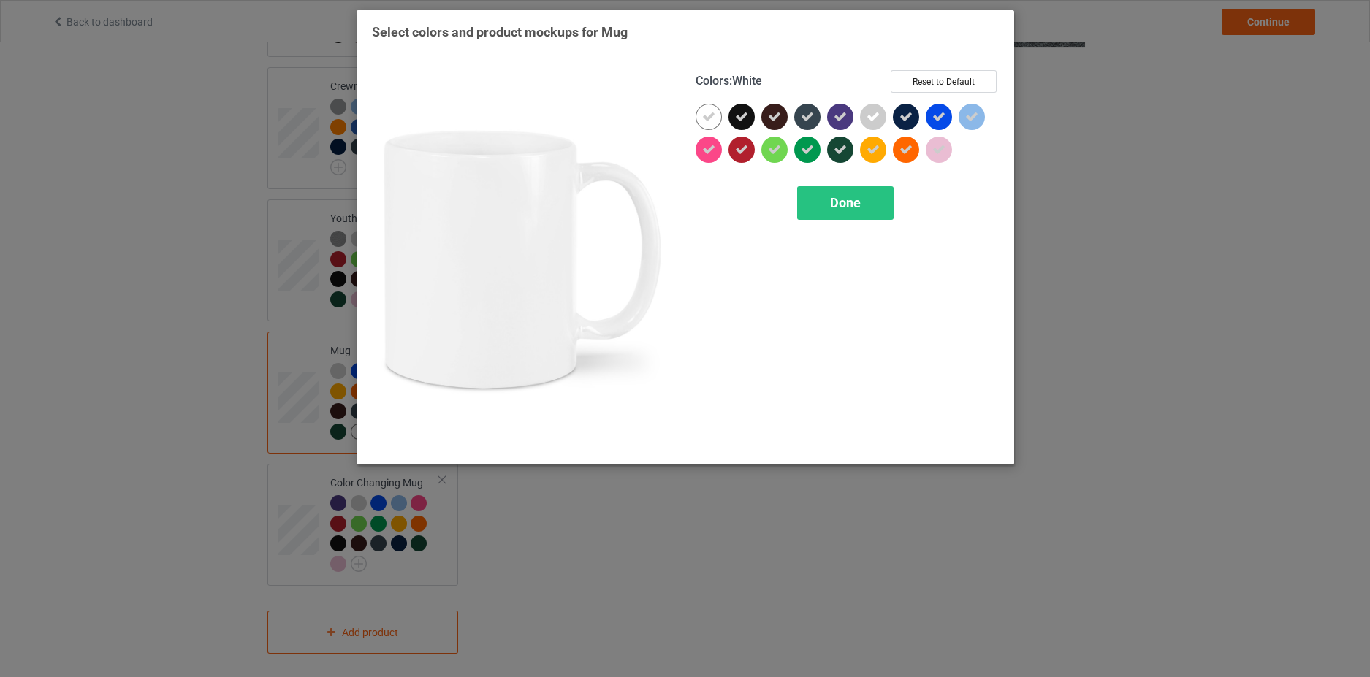
drag, startPoint x: 710, startPoint y: 118, endPoint x: 775, endPoint y: 153, distance: 72.9
click at [711, 118] on icon at bounding box center [708, 116] width 13 height 13
click at [839, 194] on div "Done" at bounding box center [845, 203] width 96 height 34
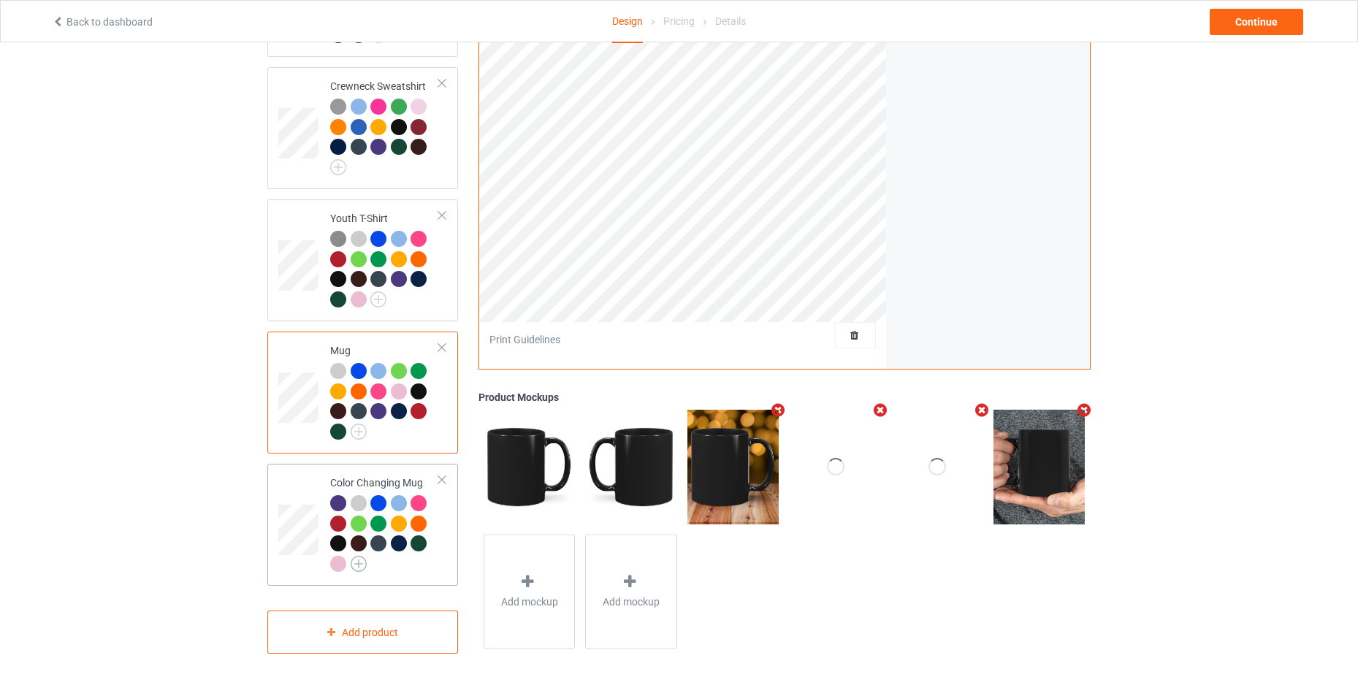
click at [359, 558] on img at bounding box center [359, 564] width 16 height 16
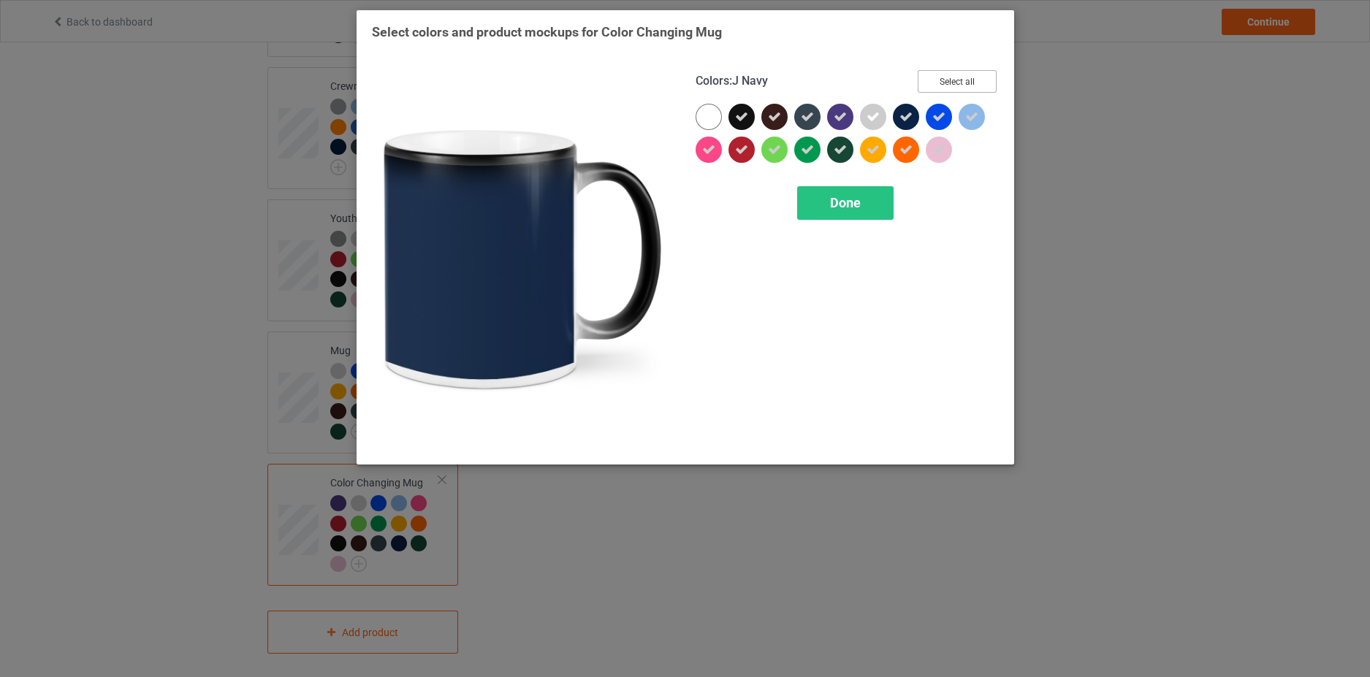
click at [948, 78] on button "Select all" at bounding box center [957, 81] width 79 height 23
click at [952, 72] on button "Reset to Default" at bounding box center [944, 81] width 106 height 23
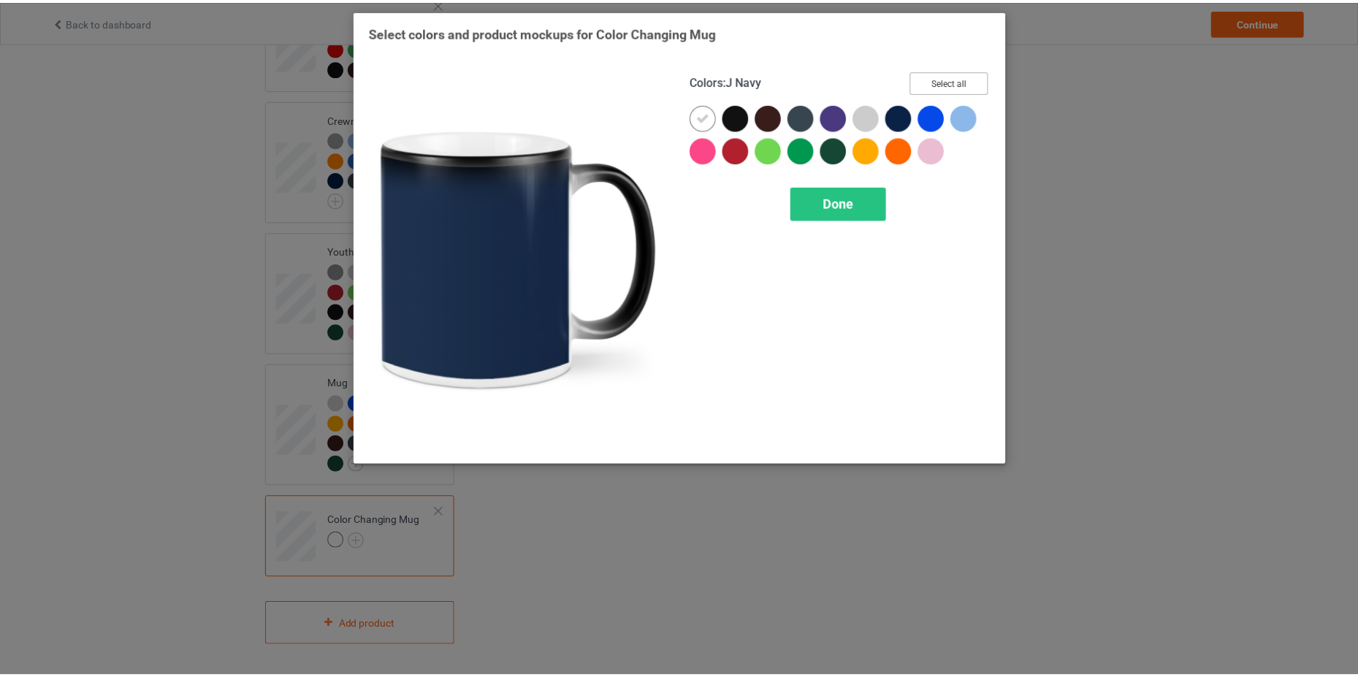
scroll to position [696, 0]
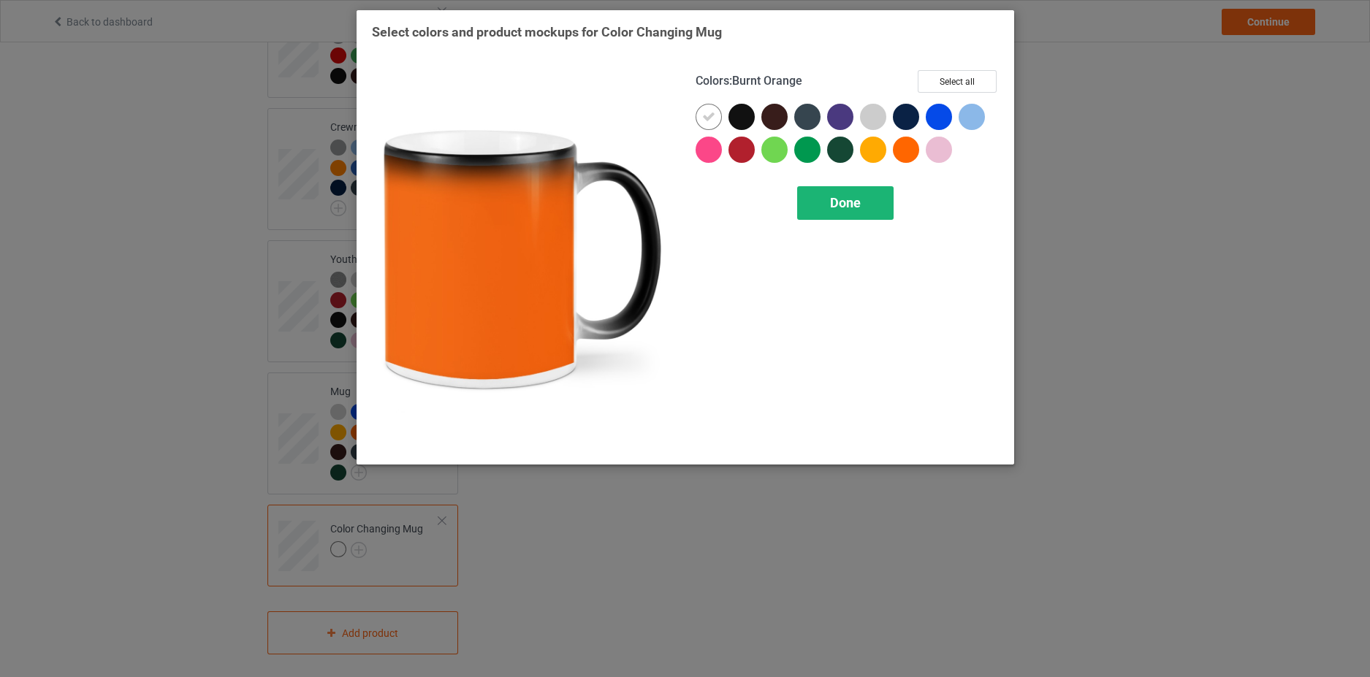
click at [859, 194] on div "Done" at bounding box center [845, 203] width 96 height 34
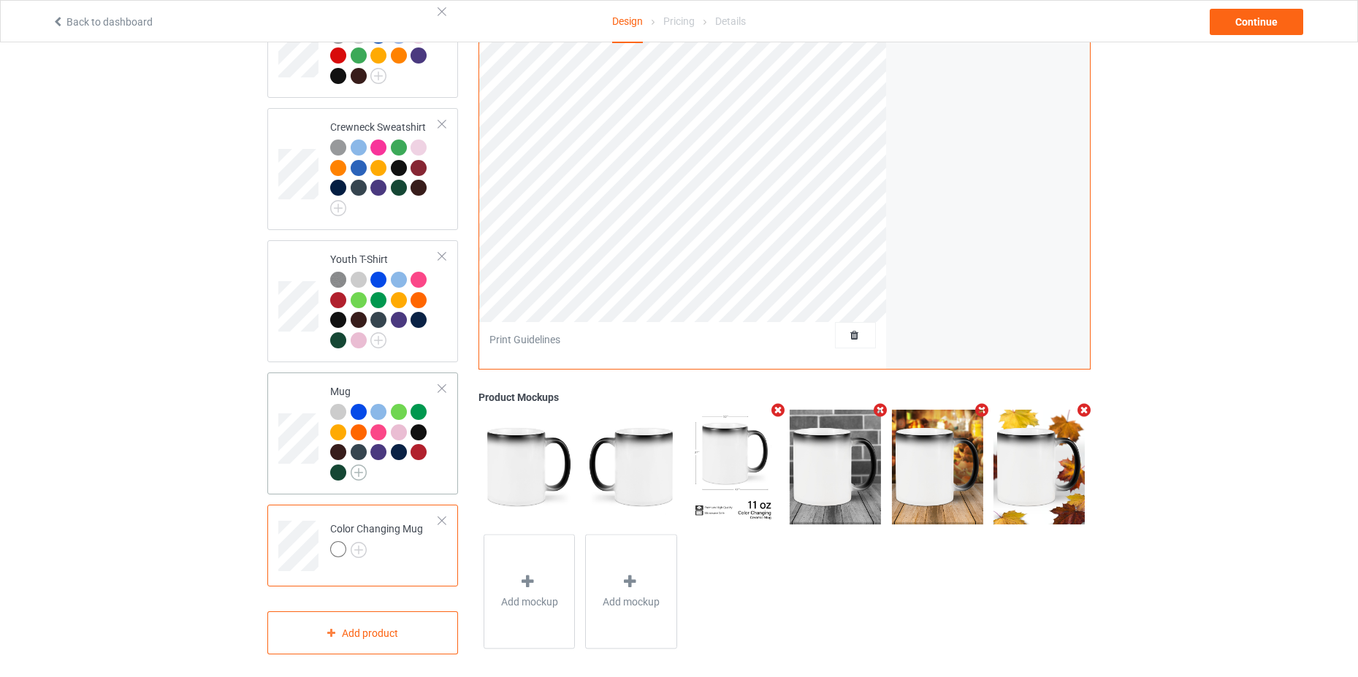
click at [360, 465] on img at bounding box center [359, 473] width 16 height 16
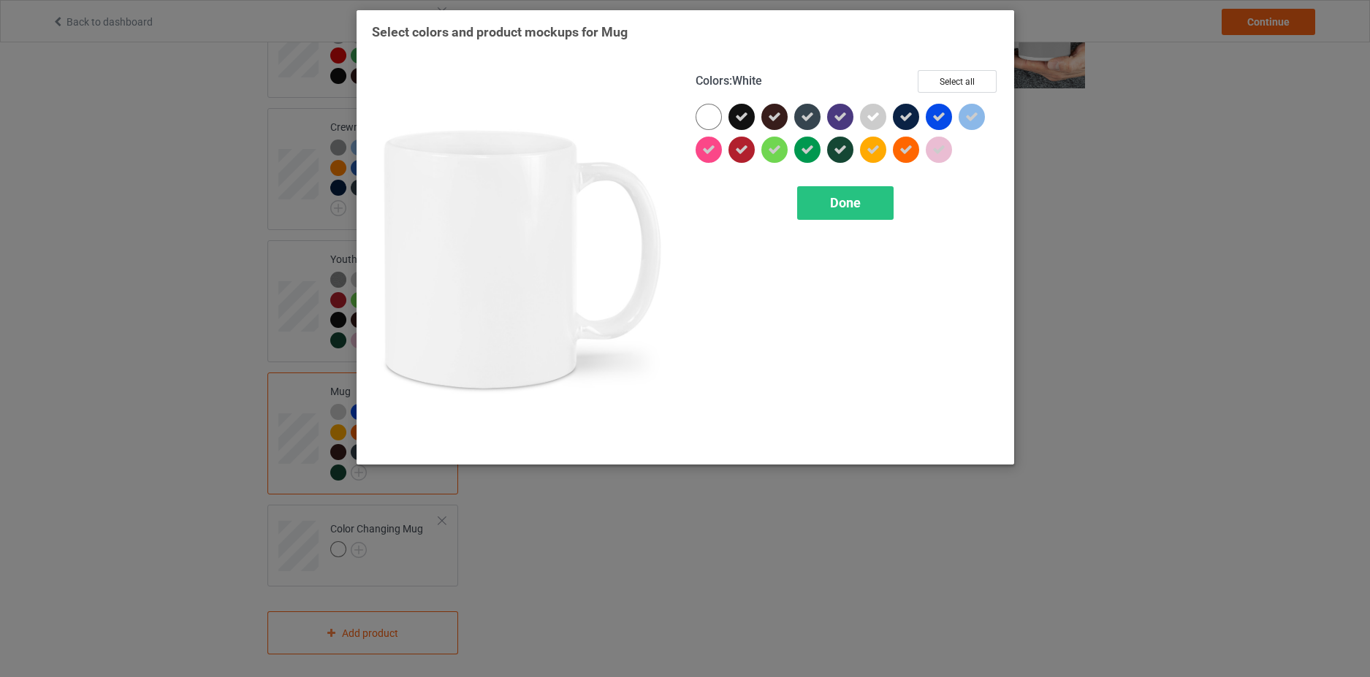
click at [701, 107] on div at bounding box center [709, 117] width 26 height 26
click at [702, 109] on div at bounding box center [709, 117] width 26 height 26
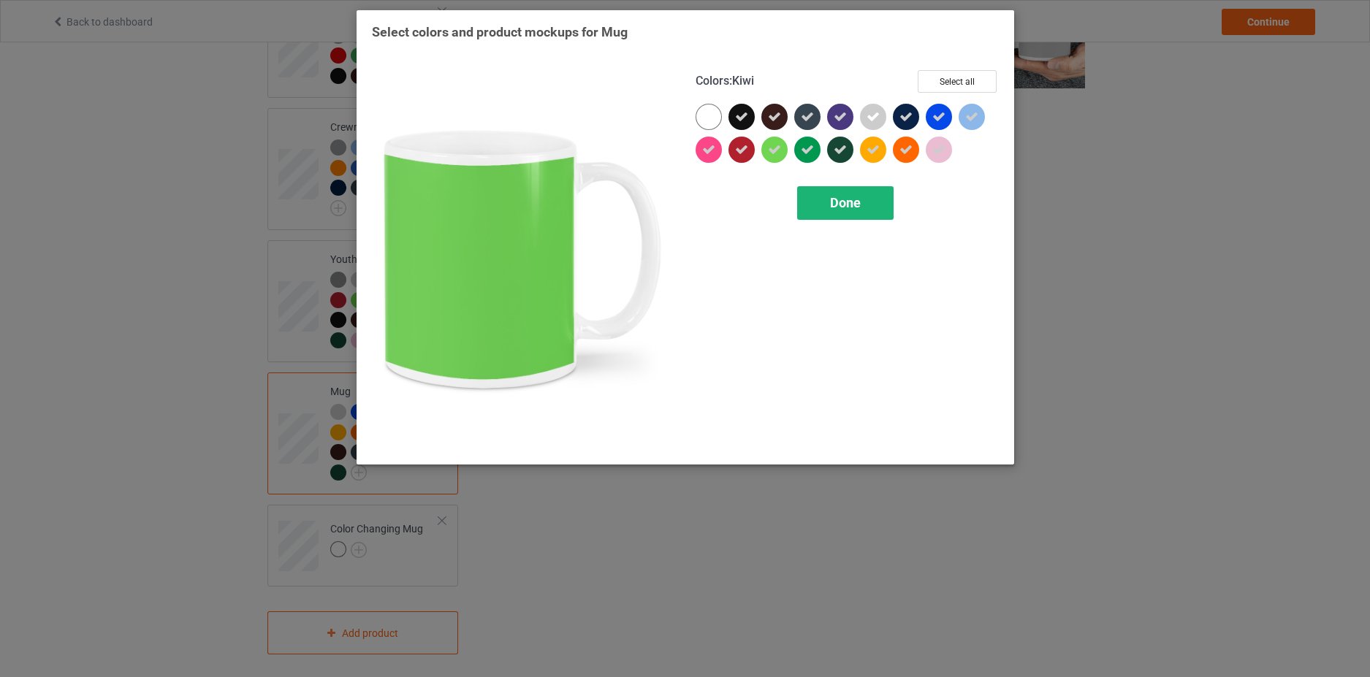
click at [842, 202] on span "Done" at bounding box center [845, 202] width 31 height 15
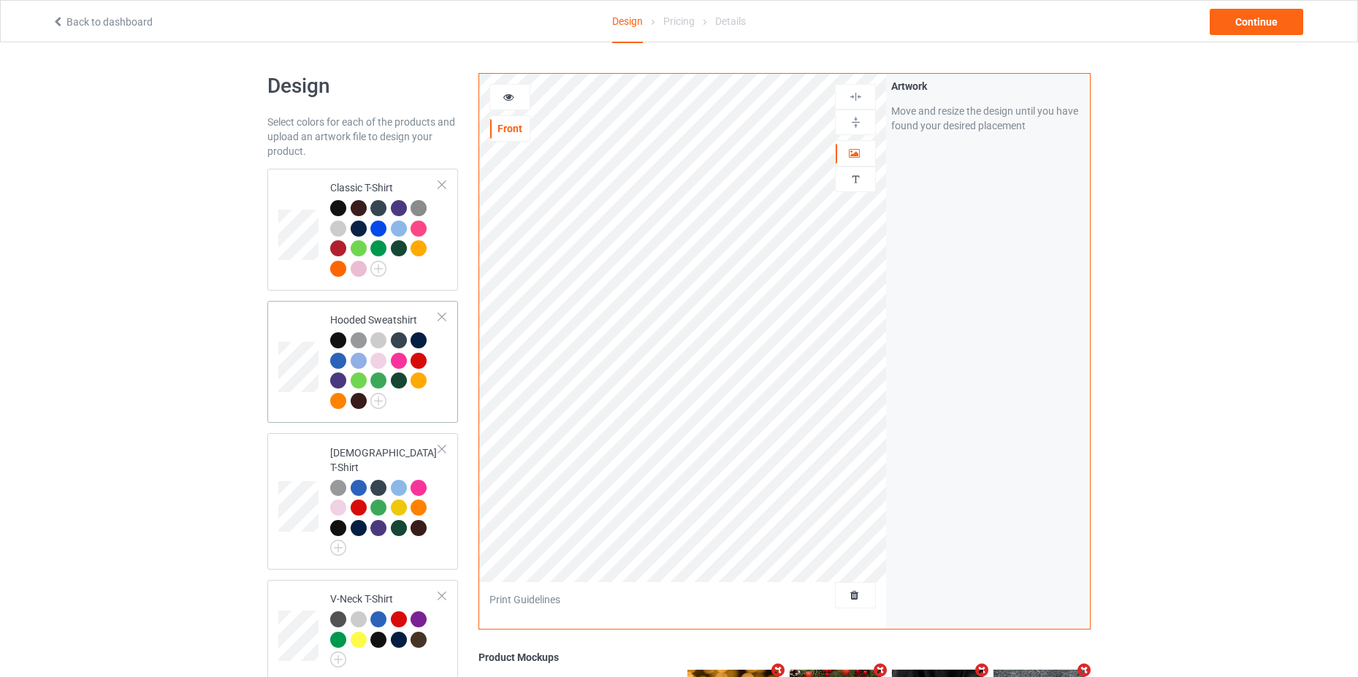
click at [428, 394] on div at bounding box center [384, 372] width 109 height 80
click at [381, 539] on div at bounding box center [384, 518] width 109 height 77
click at [398, 274] on div at bounding box center [384, 240] width 109 height 80
click at [1242, 25] on div "Continue" at bounding box center [1257, 22] width 94 height 26
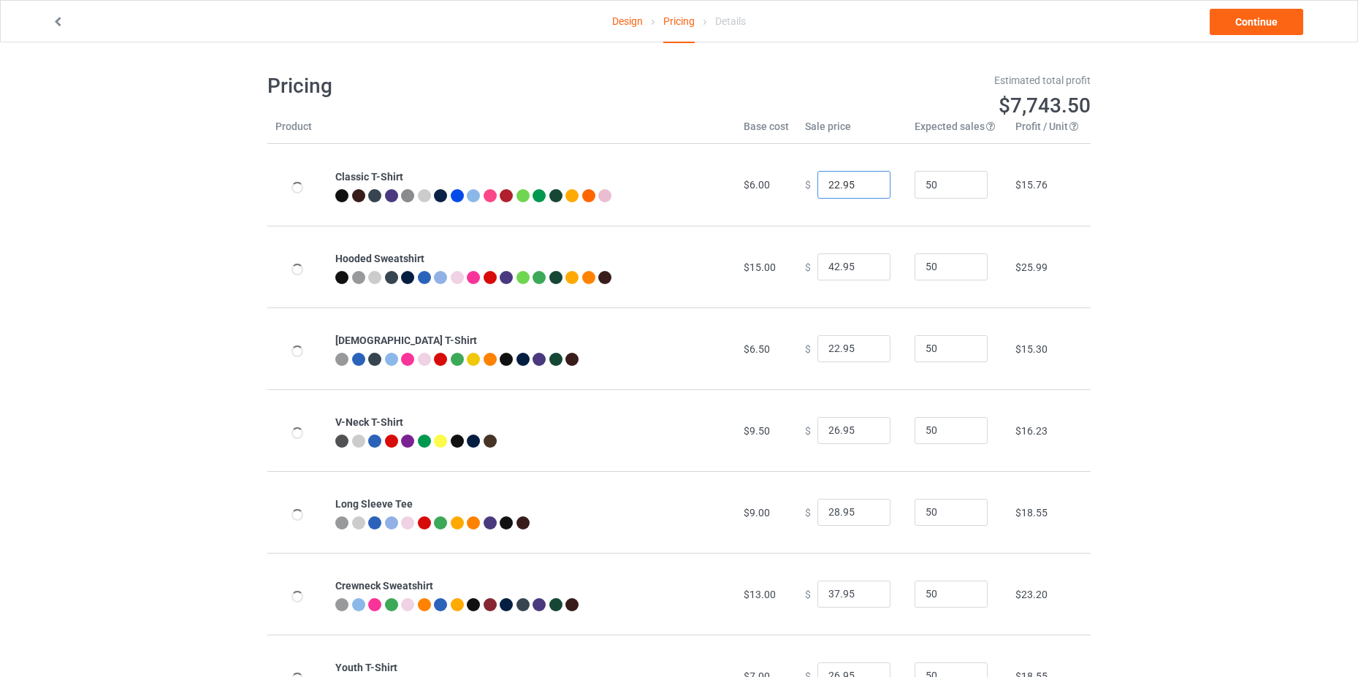
click at [830, 181] on input "22.95" at bounding box center [854, 185] width 73 height 28
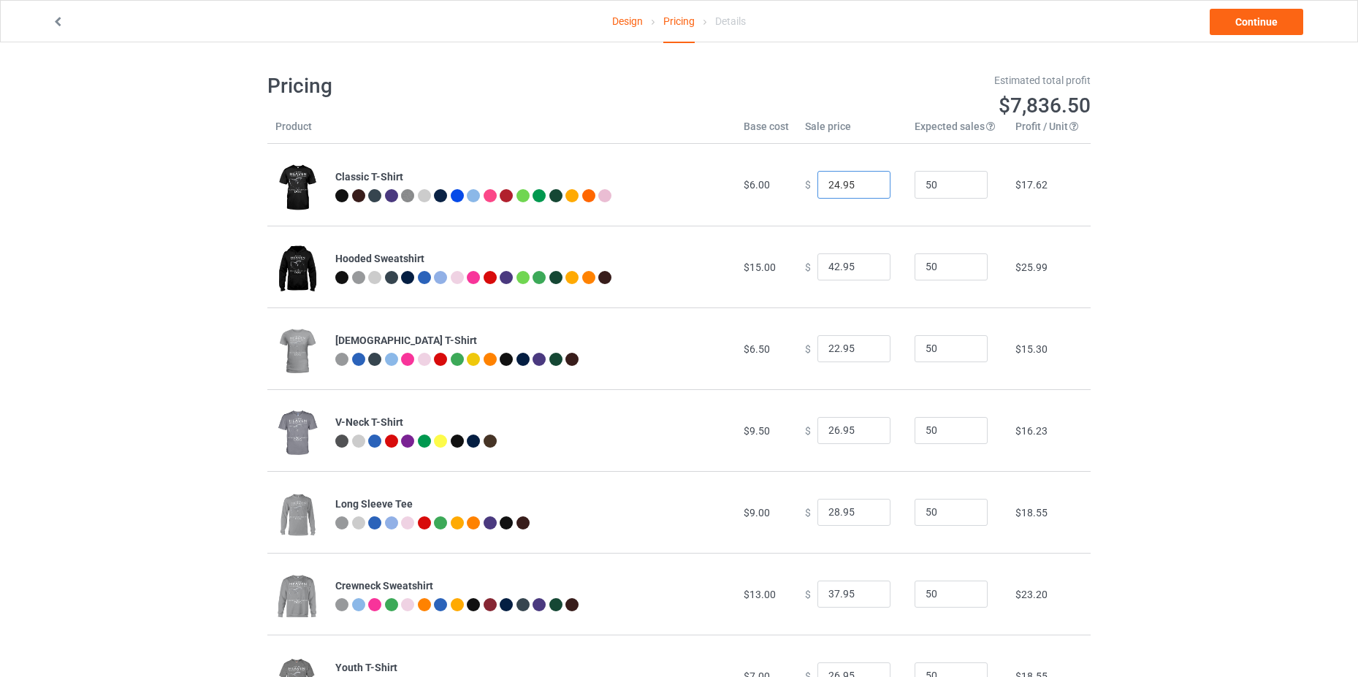
type input "24.95"
click at [829, 264] on input "42.95" at bounding box center [854, 268] width 73 height 28
type input "44.95"
click at [829, 349] on input "22.95" at bounding box center [854, 349] width 73 height 28
type input "24.95"
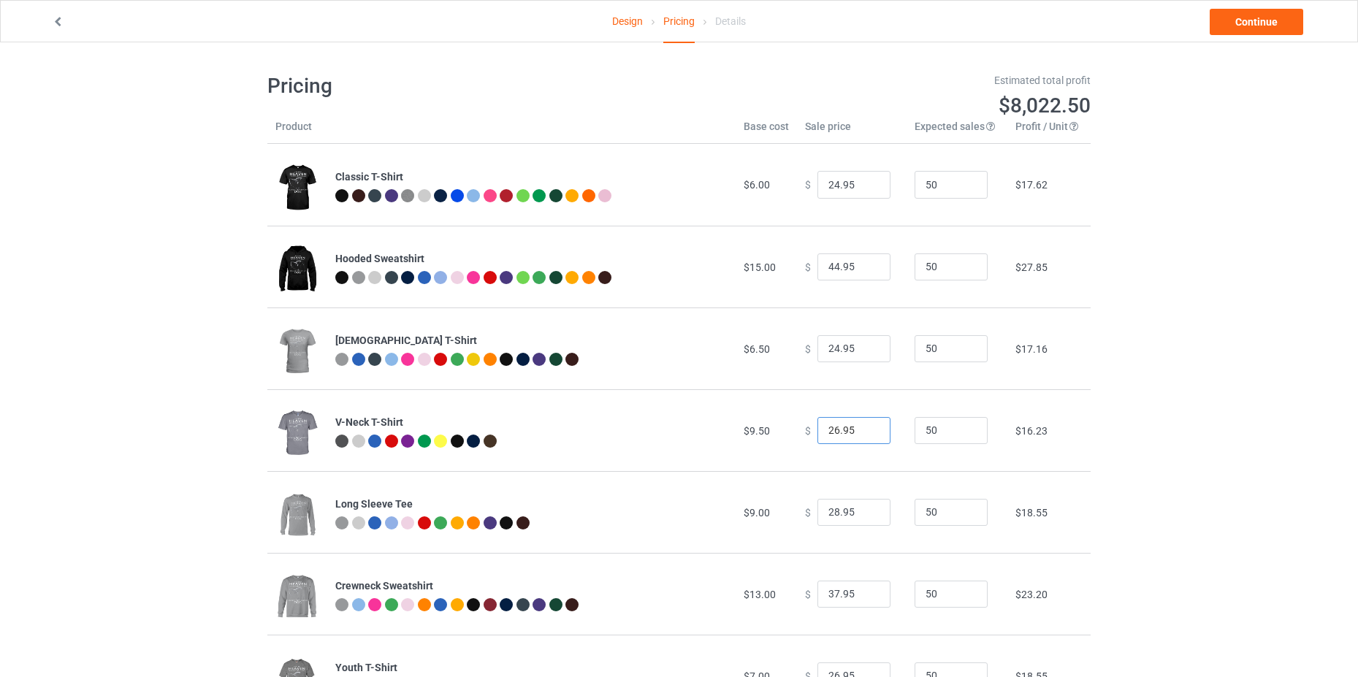
click at [830, 427] on input "26.95" at bounding box center [854, 431] width 73 height 28
type input "28.95"
drag, startPoint x: 830, startPoint y: 512, endPoint x: 814, endPoint y: 506, distance: 16.9
click at [818, 506] on input "28.95" at bounding box center [854, 513] width 73 height 28
type input "30.95"
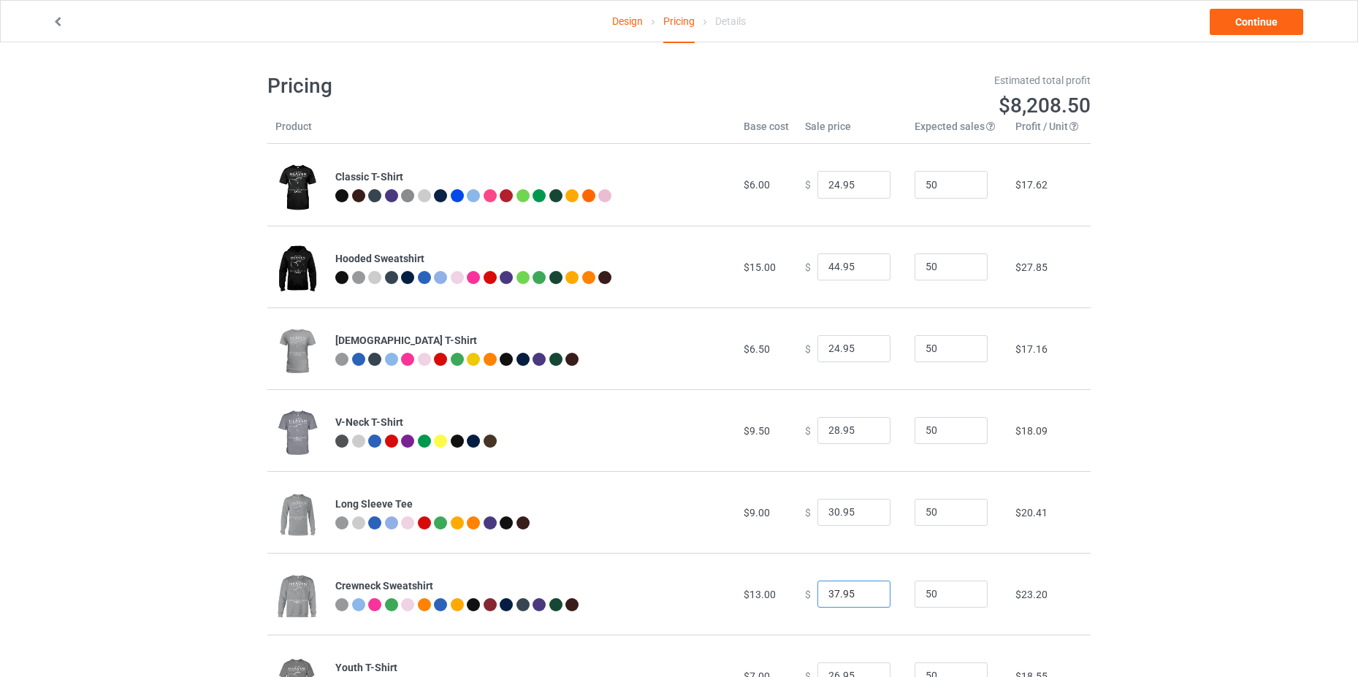
click at [830, 590] on input "37.95" at bounding box center [854, 595] width 73 height 28
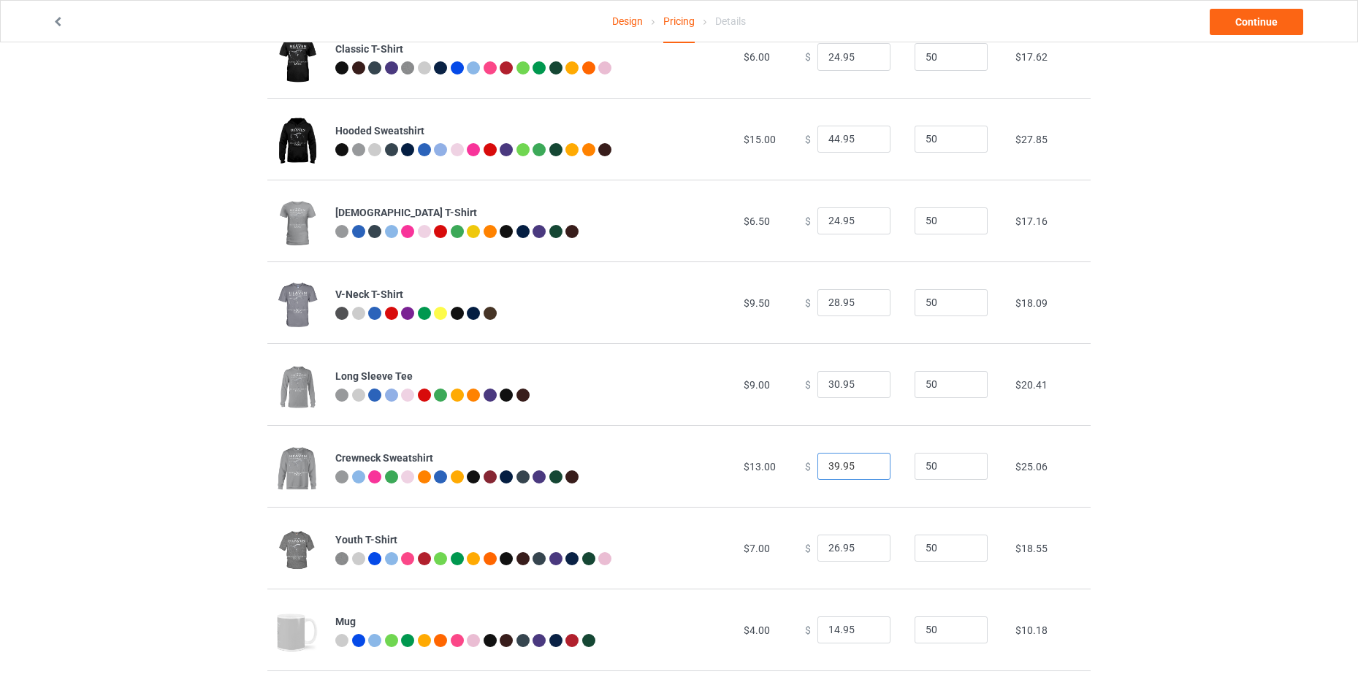
scroll to position [146, 0]
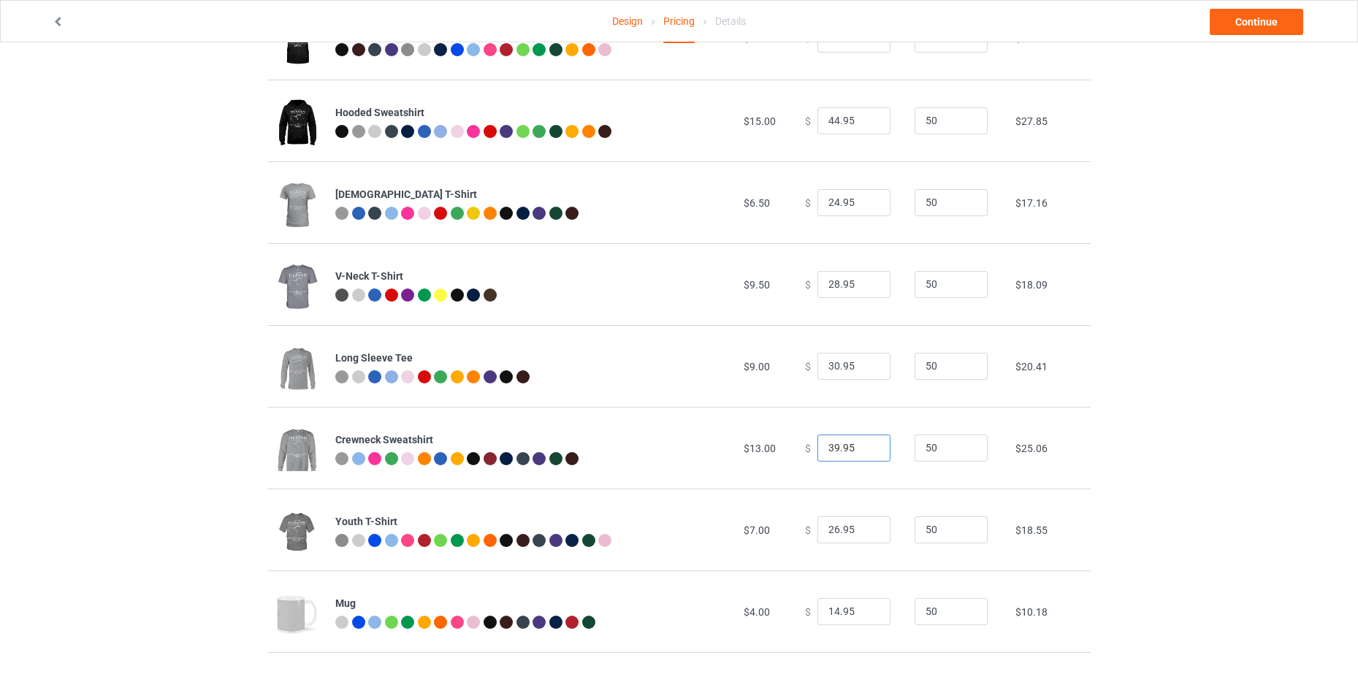
type input "39.95"
click at [826, 528] on input "26.95" at bounding box center [854, 531] width 73 height 28
type input "28.95"
drag, startPoint x: 831, startPoint y: 610, endPoint x: 825, endPoint y: 605, distance: 7.8
click at [825, 605] on input "14.95" at bounding box center [854, 612] width 73 height 28
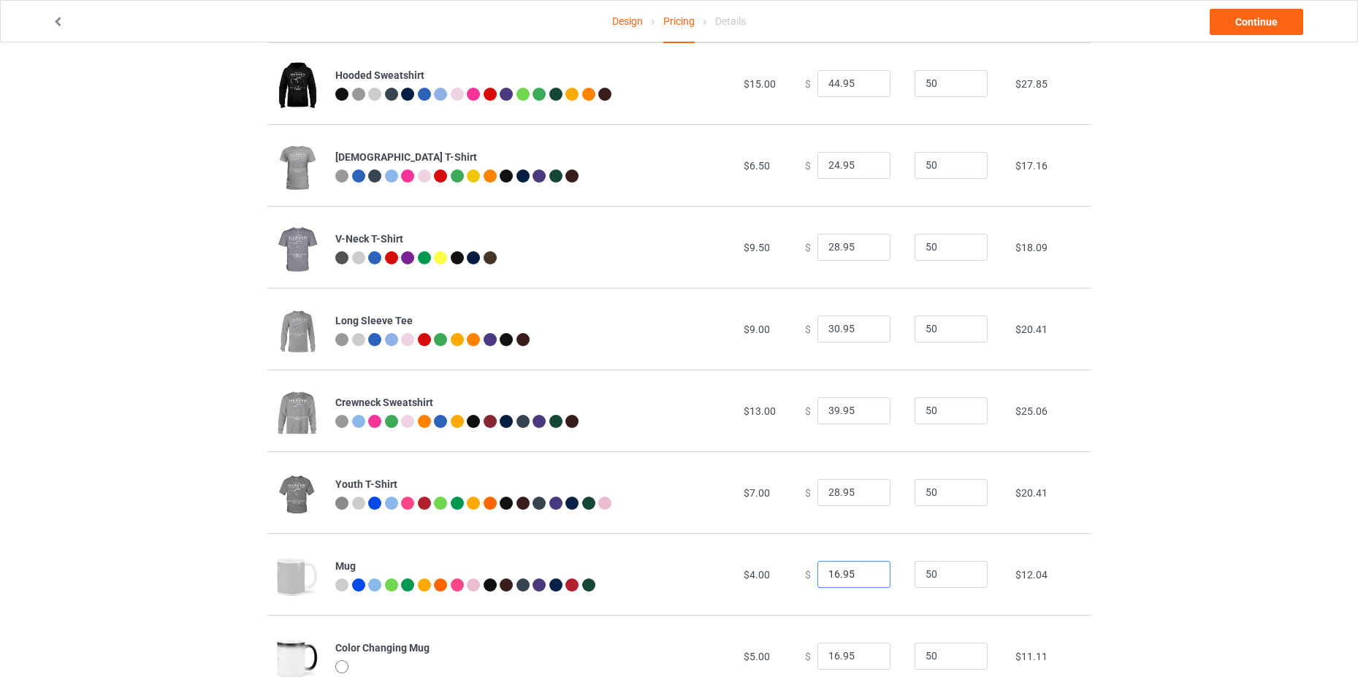
scroll to position [235, 0]
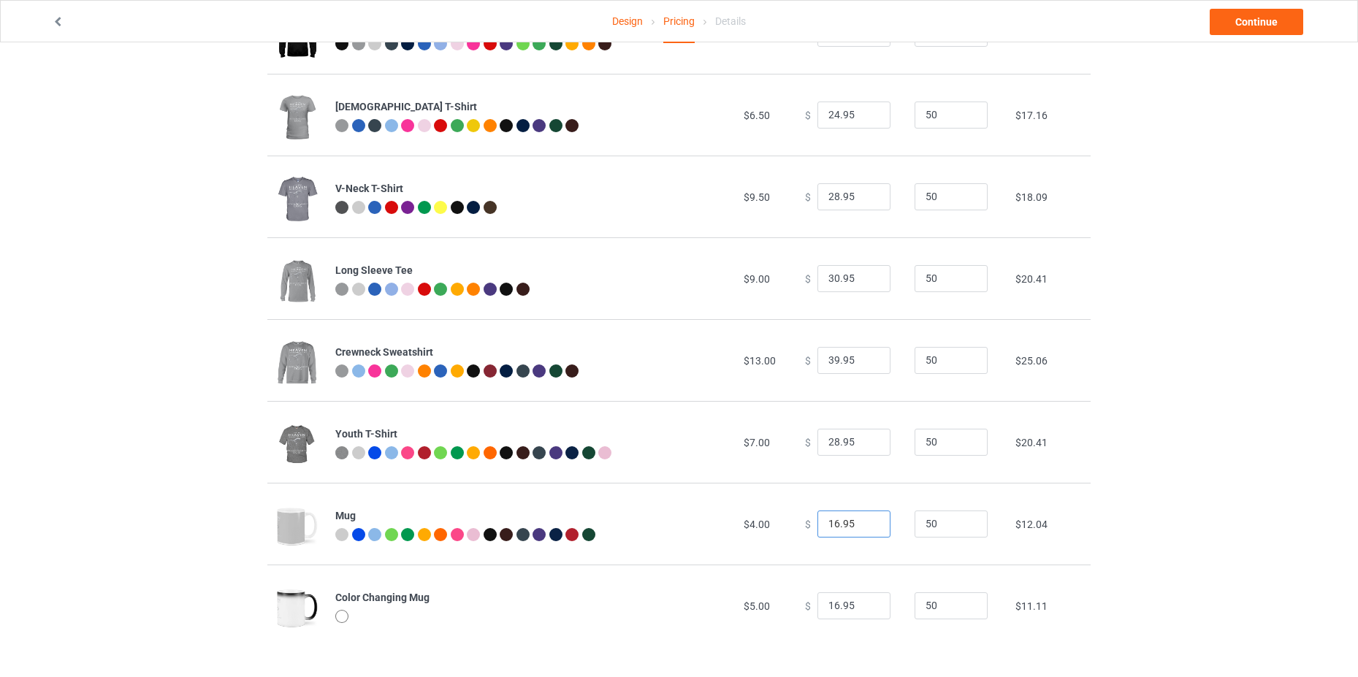
type input "16.95"
click at [824, 601] on input "16.95" at bounding box center [854, 607] width 73 height 28
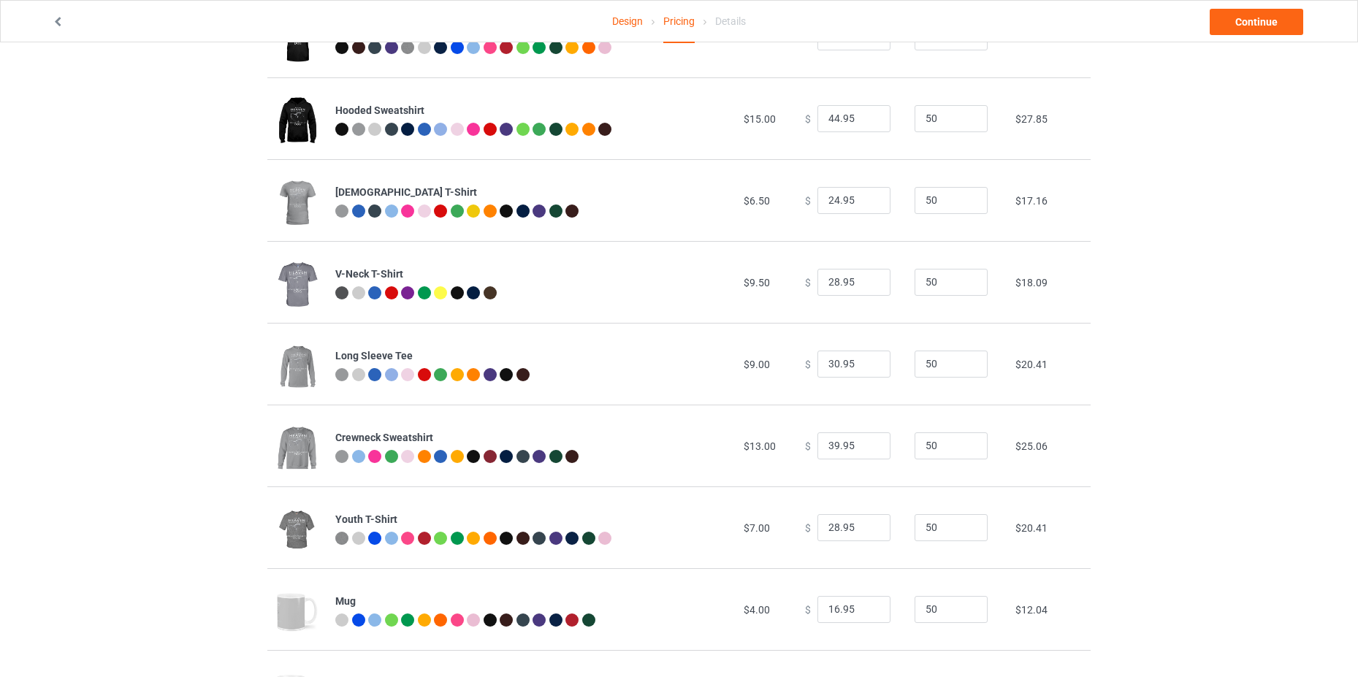
scroll to position [0, 0]
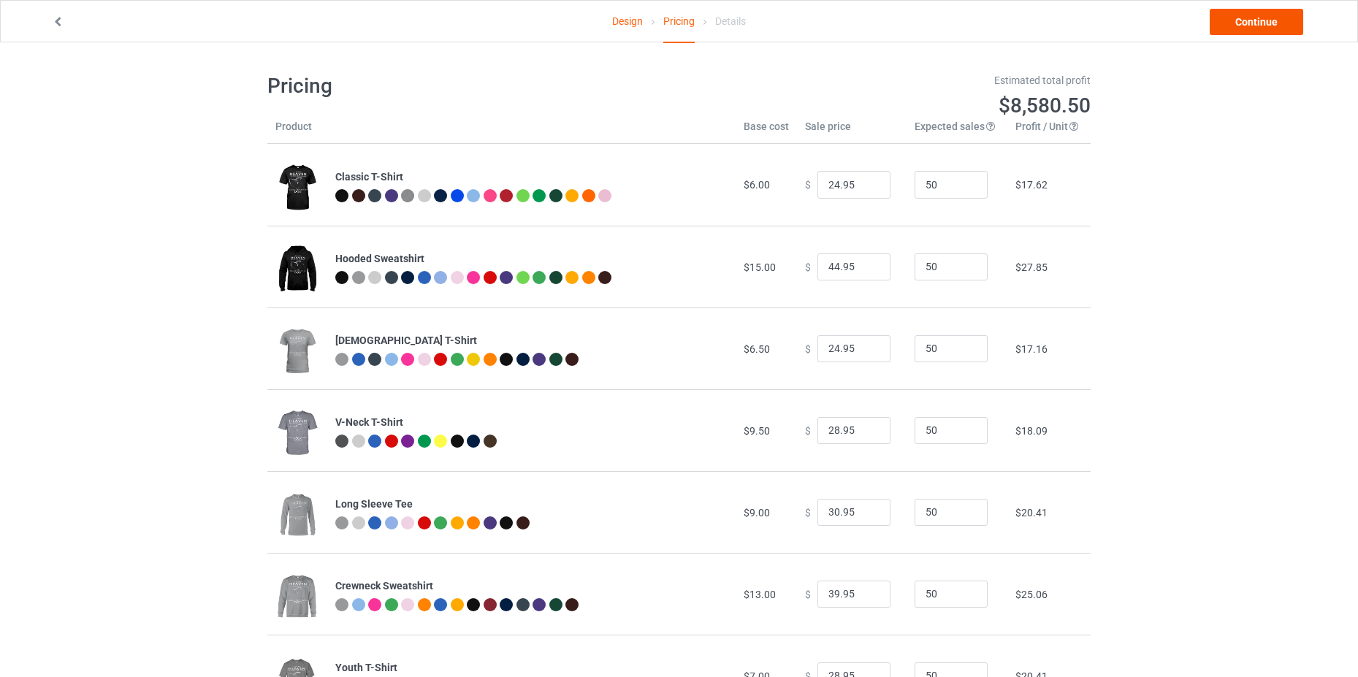
type input "18.95"
click at [1274, 23] on link "Continue" at bounding box center [1257, 22] width 94 height 26
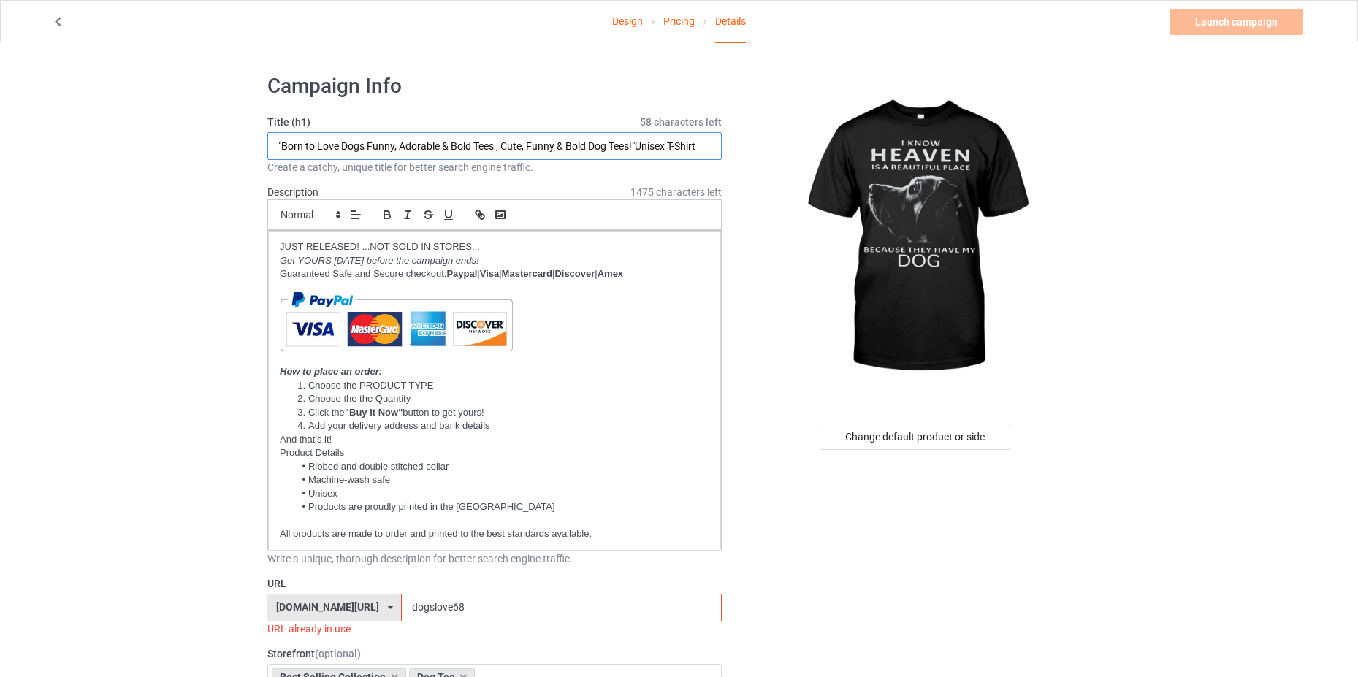
drag, startPoint x: 638, startPoint y: 144, endPoint x: 269, endPoint y: 137, distance: 369.1
click at [269, 137] on input ""Born to Love Dogs Funny, Adorable & Bold Tees , Cute, Funny & Bold Dog Tees!"U…" at bounding box center [494, 146] width 455 height 28
click at [363, 142] on input "I know HEAVEN is A beautiful place because they have my Dog Unisex T-Shirt" at bounding box center [494, 146] width 455 height 28
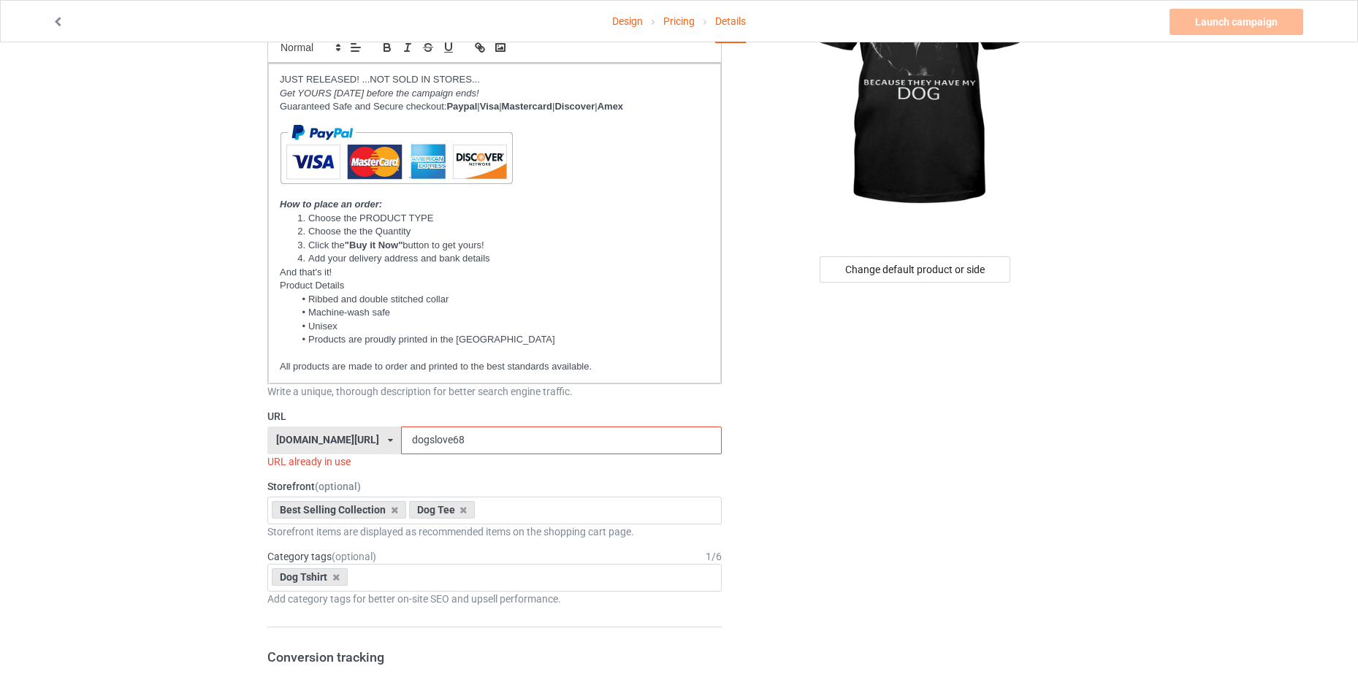
scroll to position [219, 0]
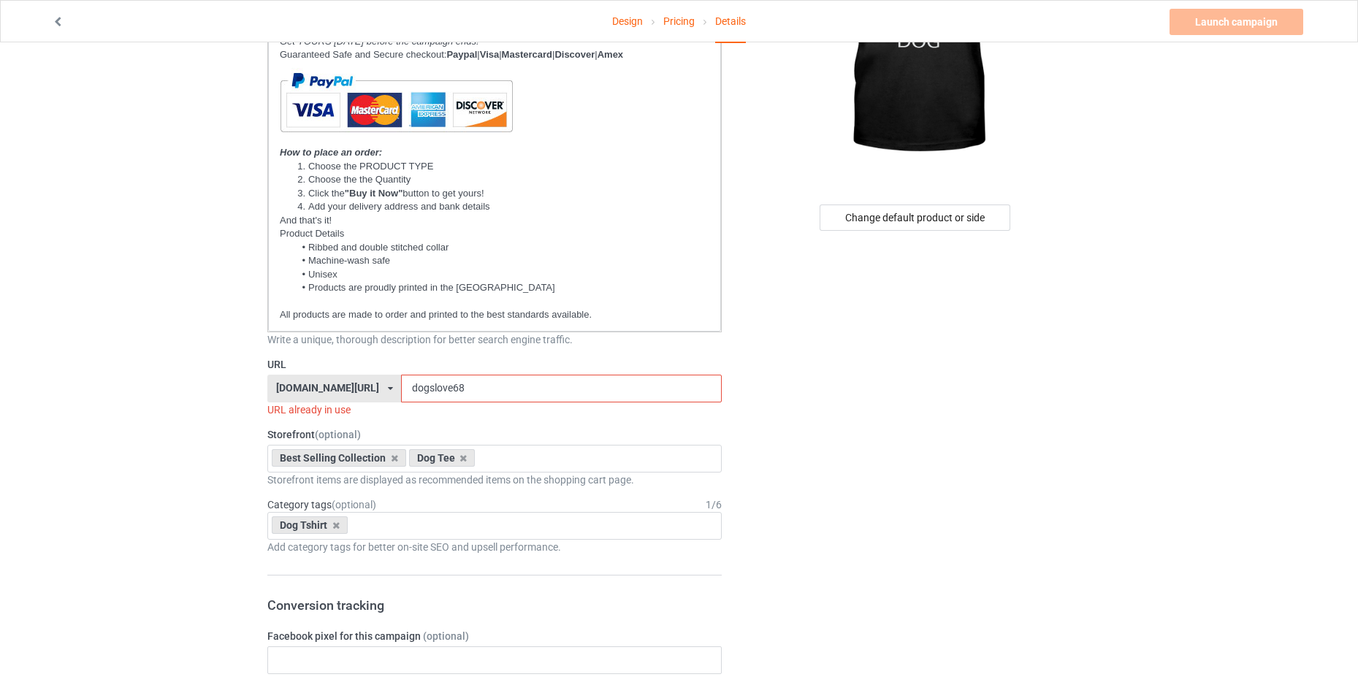
type input "I know HEAVEN is a beautiful place because they have my Dog Unisex T-Shirt"
drag, startPoint x: 484, startPoint y: 384, endPoint x: 473, endPoint y: 382, distance: 11.2
click at [473, 382] on input "dogslove68" at bounding box center [561, 389] width 320 height 28
drag, startPoint x: 489, startPoint y: 391, endPoint x: 470, endPoint y: 381, distance: 21.2
click at [470, 381] on input "dogslove75" at bounding box center [561, 389] width 320 height 28
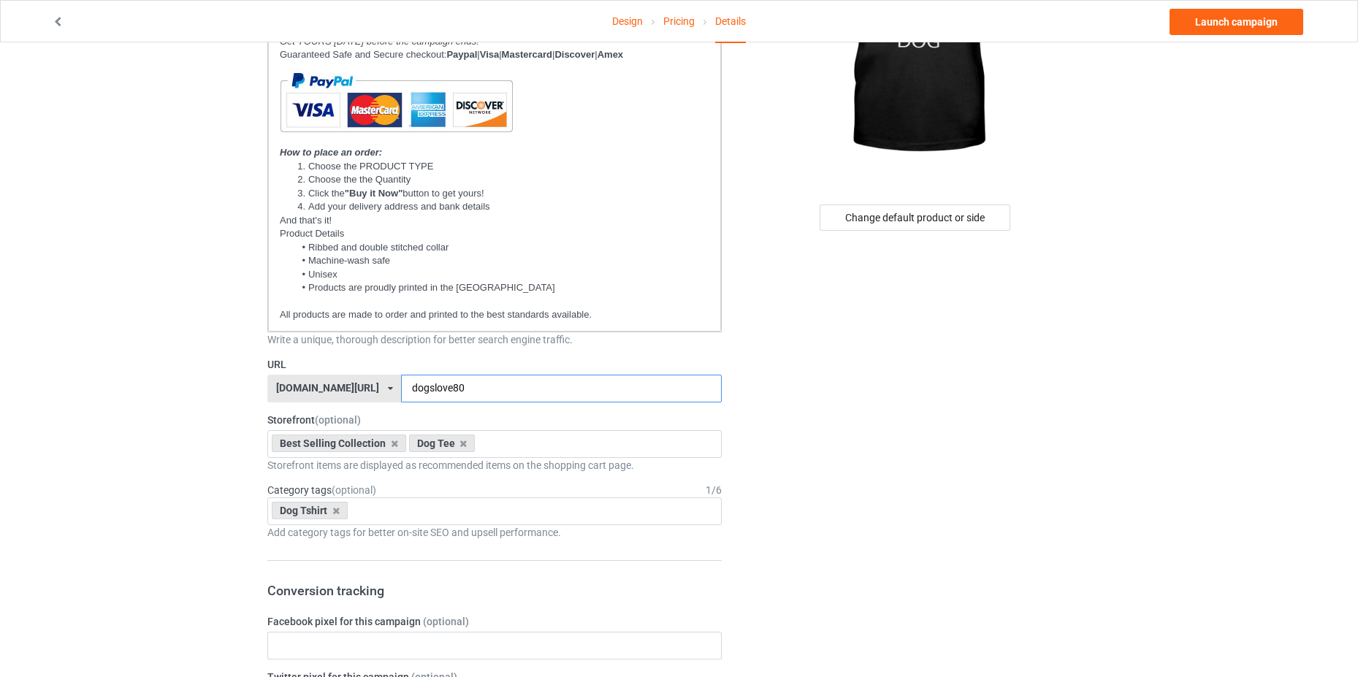
drag, startPoint x: 485, startPoint y: 390, endPoint x: 474, endPoint y: 385, distance: 12.1
click at [474, 385] on input "dogslove80" at bounding box center [561, 389] width 320 height 28
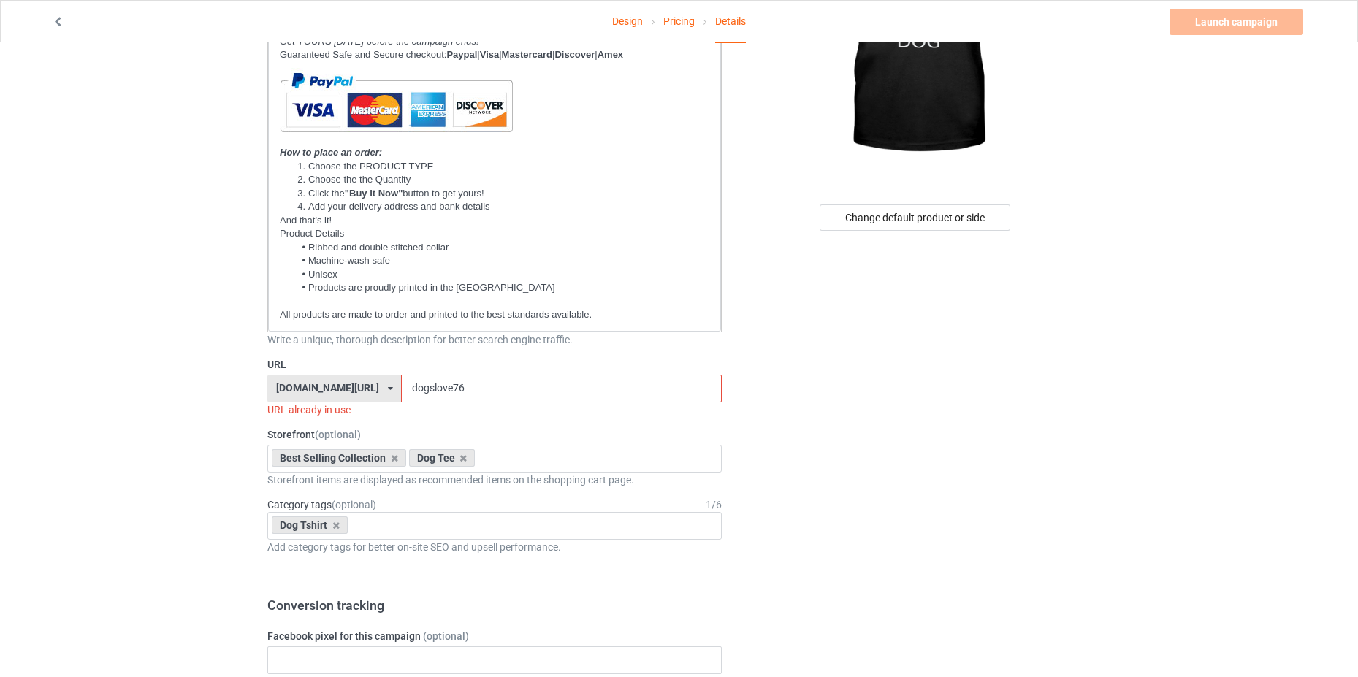
drag, startPoint x: 488, startPoint y: 389, endPoint x: 478, endPoint y: 380, distance: 13.5
click at [478, 380] on input "dogslove76" at bounding box center [561, 389] width 320 height 28
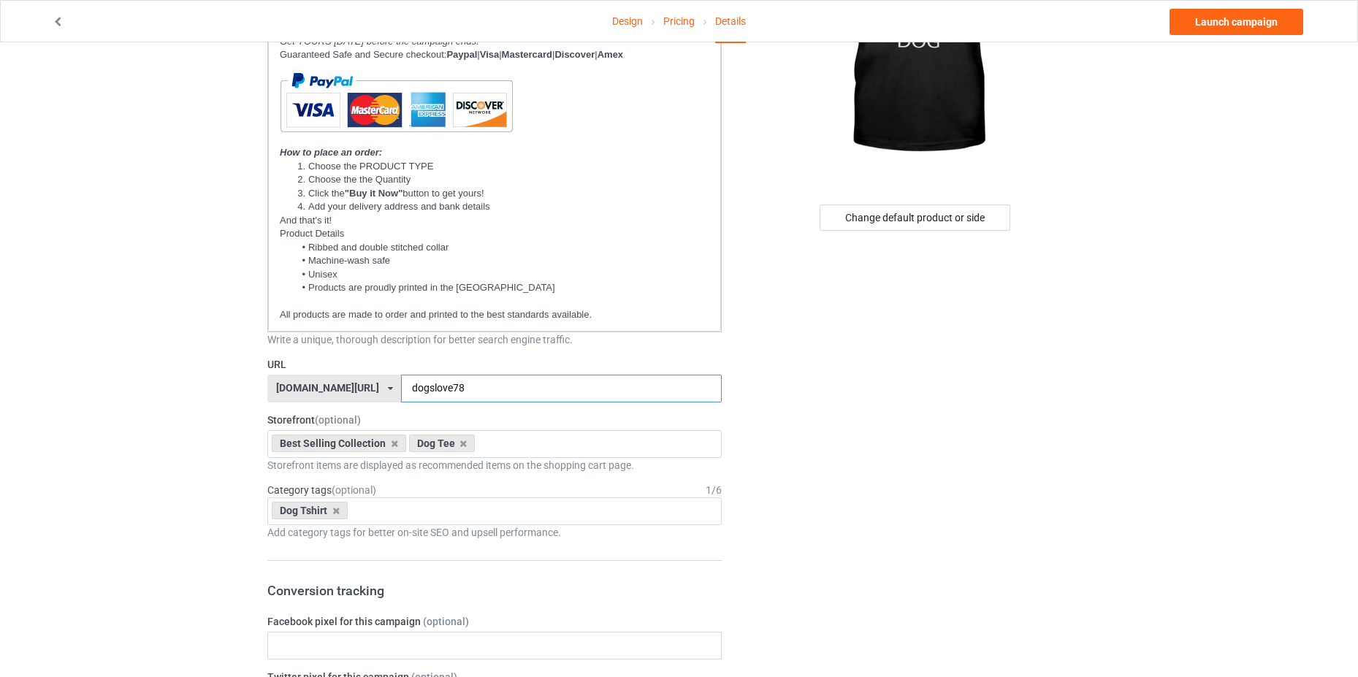
click at [478, 384] on input "dogslove78" at bounding box center [561, 389] width 320 height 28
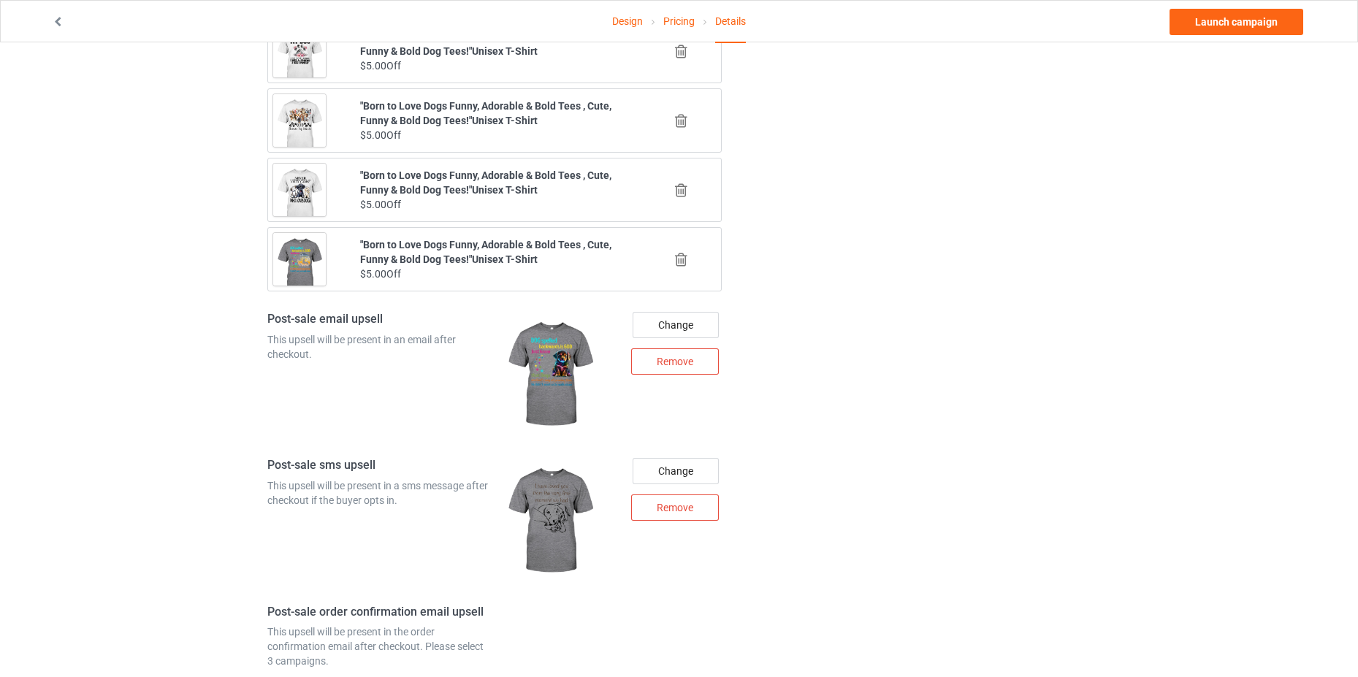
scroll to position [1754, 0]
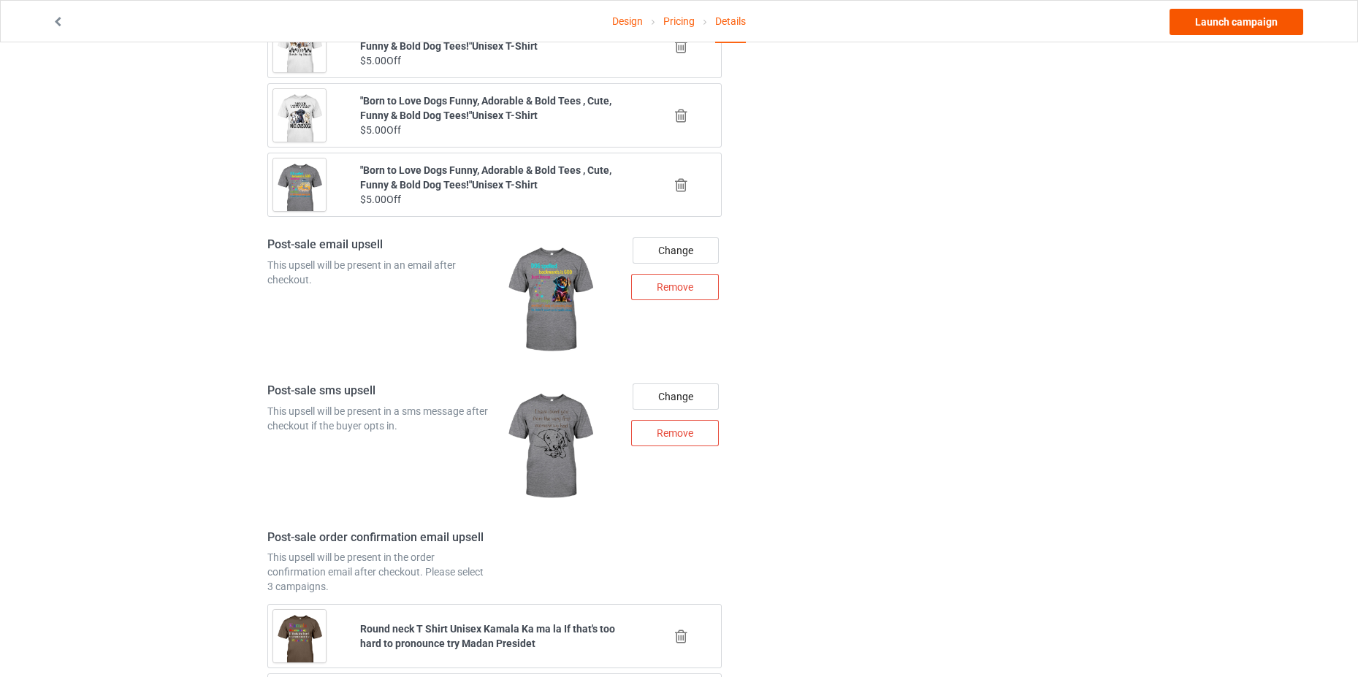
type input "dogslove77"
click at [1217, 15] on link "Launch campaign" at bounding box center [1237, 22] width 134 height 26
